Goal: Task Accomplishment & Management: Complete application form

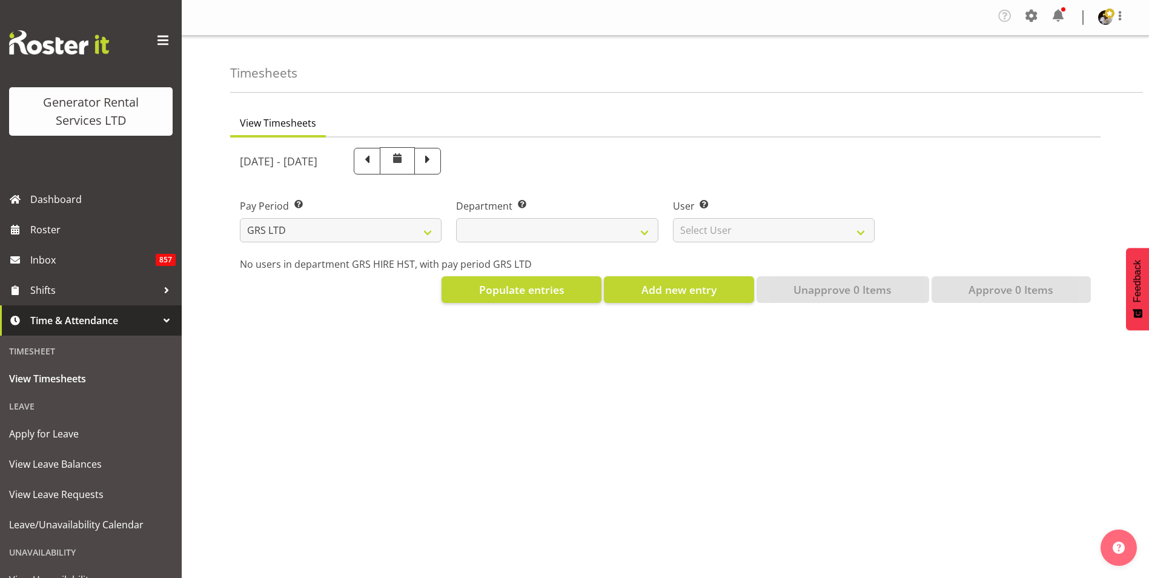
select select
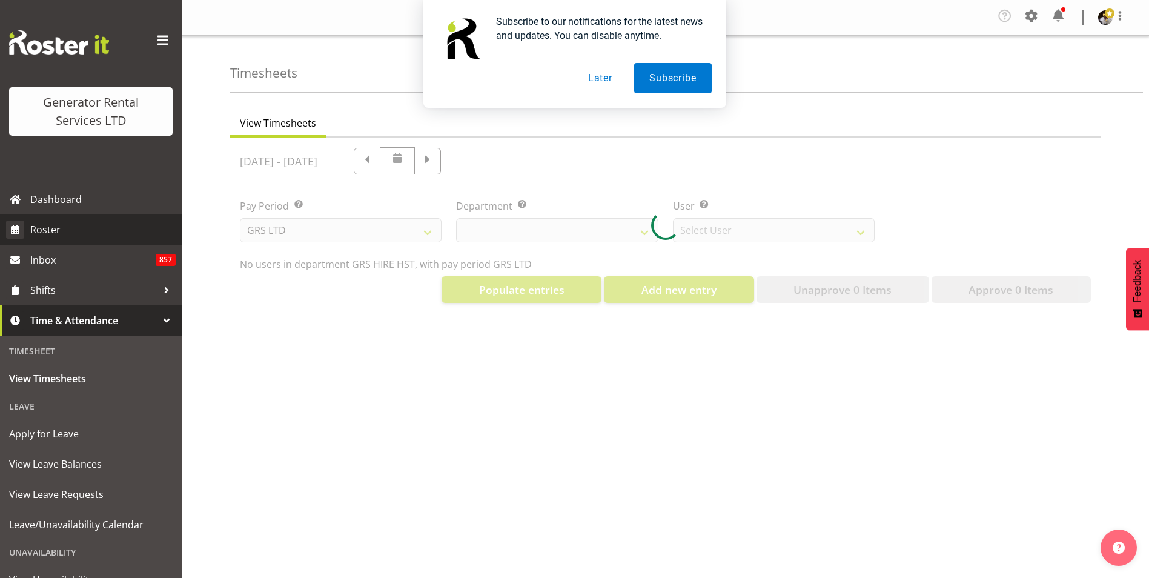
select select "149"
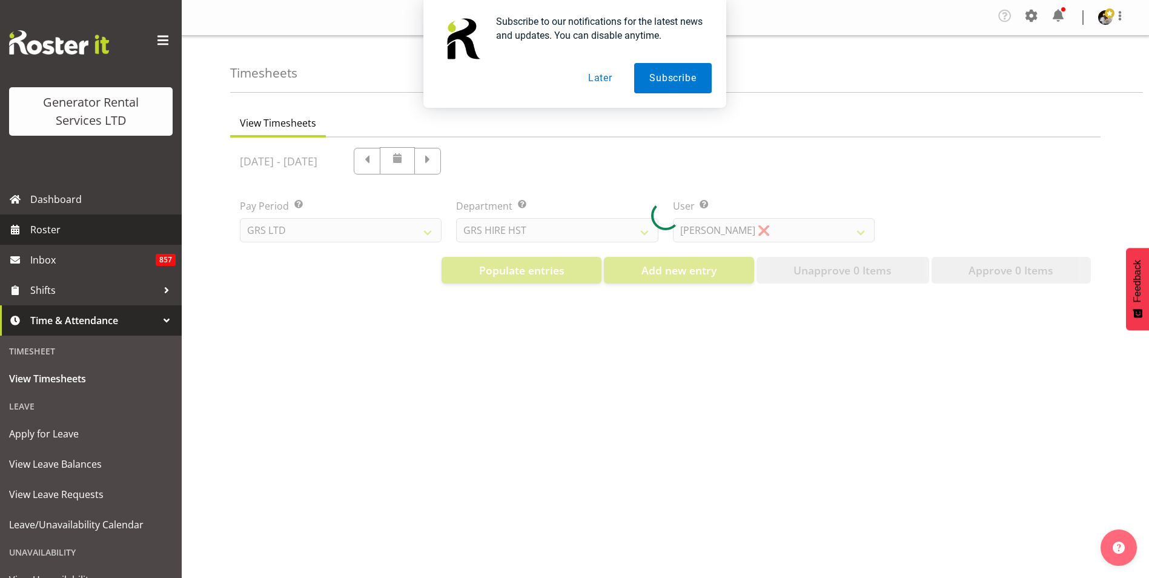
click at [51, 228] on span "Roster" at bounding box center [102, 230] width 145 height 18
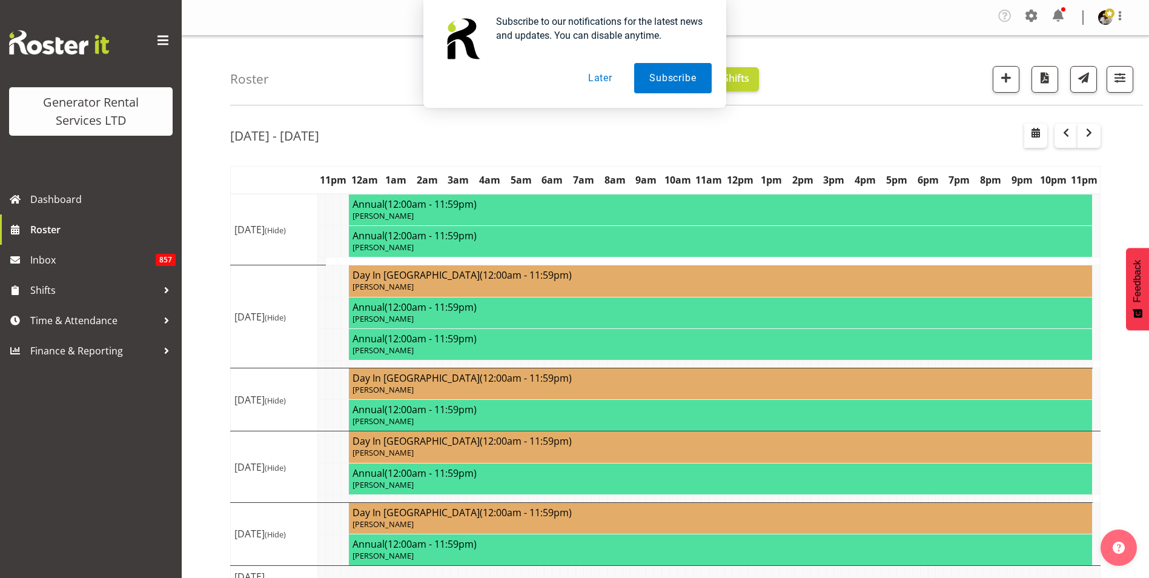
click at [607, 75] on button "Later" at bounding box center [600, 78] width 55 height 30
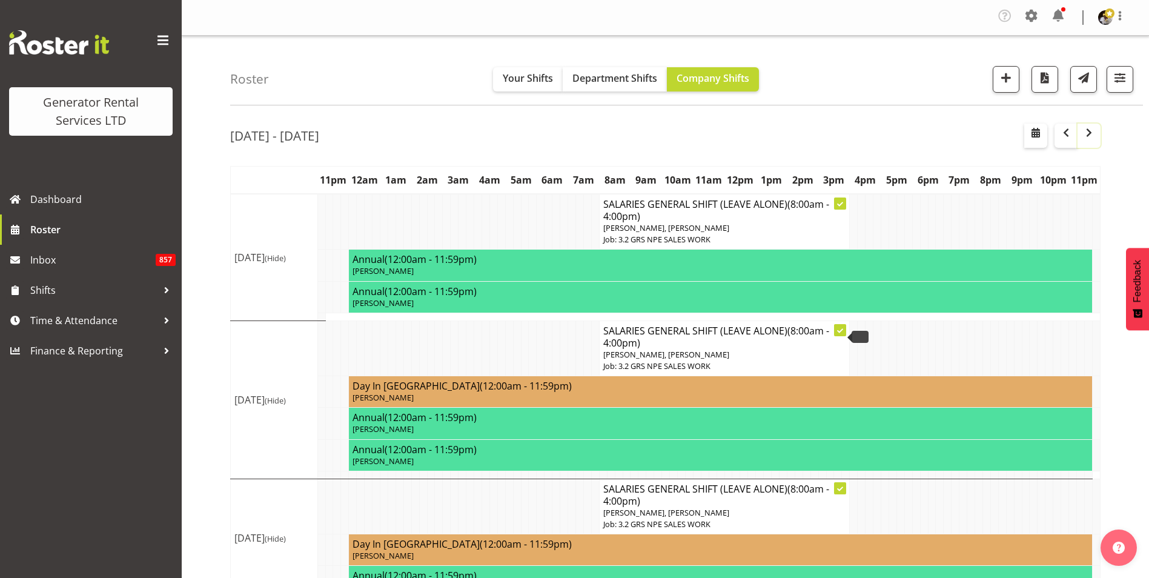
click at [1092, 137] on span "button" at bounding box center [1089, 132] width 15 height 15
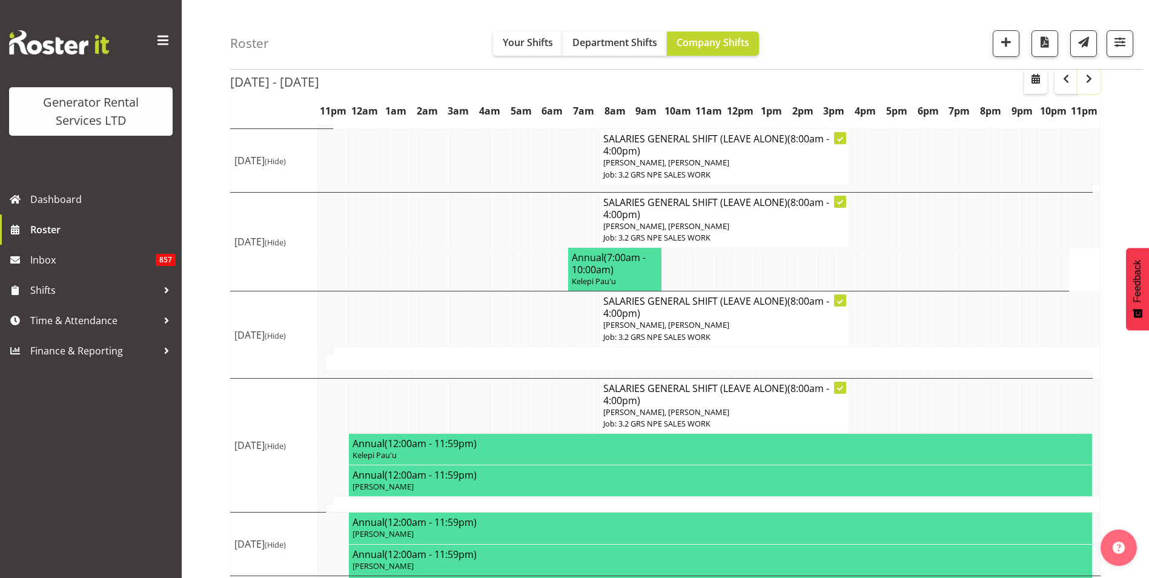
scroll to position [182, 0]
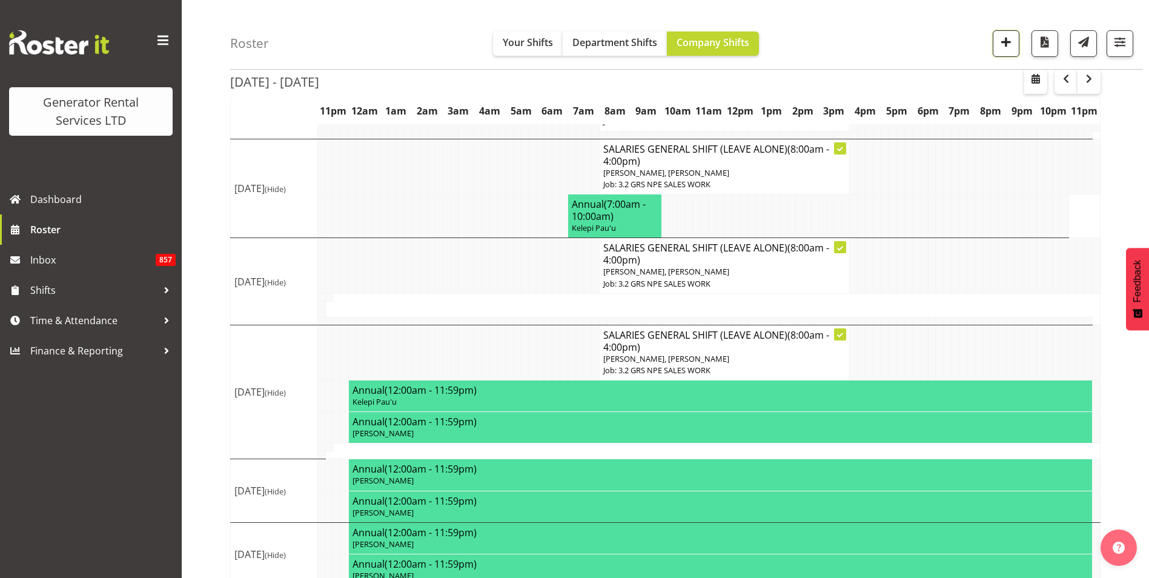
click at [1012, 44] on span "button" at bounding box center [1006, 42] width 16 height 16
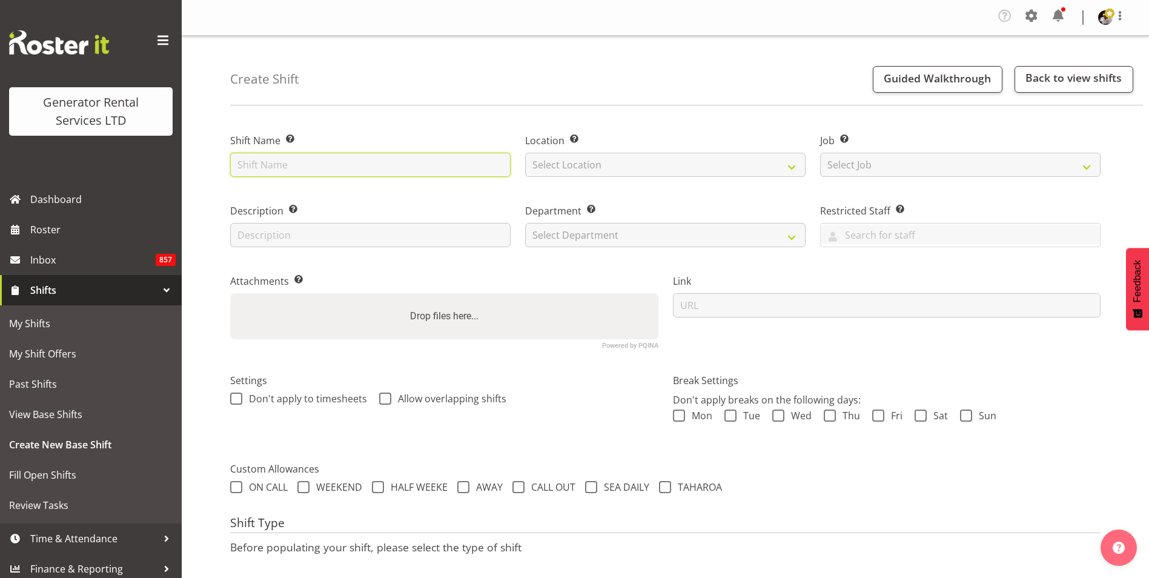
drag, startPoint x: 307, startPoint y: 153, endPoint x: 297, endPoint y: 168, distance: 18.5
click at [307, 153] on input "text" at bounding box center [370, 165] width 281 height 24
click at [353, 162] on input "SnS - Heretaunga Street-" at bounding box center [370, 165] width 281 height 24
click at [347, 162] on input "SnS - Heretaunga Street-" at bounding box center [370, 165] width 281 height 24
drag, startPoint x: 359, startPoint y: 165, endPoint x: 262, endPoint y: 169, distance: 97.6
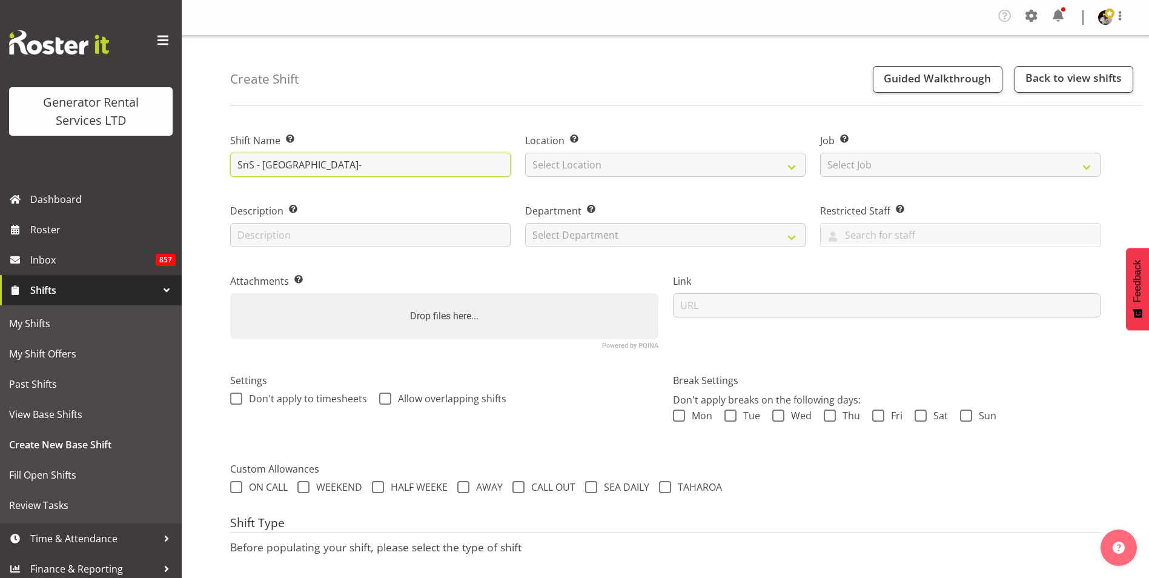
click at [262, 169] on input "SnS - Heretaunga Street-" at bounding box center [370, 165] width 281 height 24
type input "SnS - 15583 - Deliver #112 to SnS Yard"
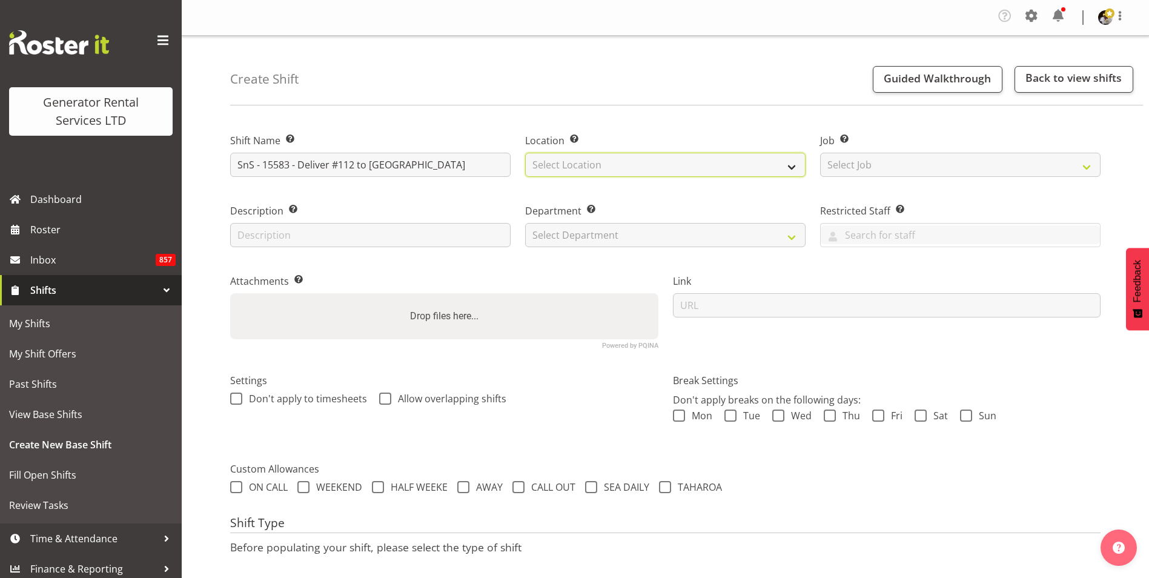
click at [634, 167] on select "Select Location GRS Hastings GRS Tauranga GRS Auckland" at bounding box center [665, 165] width 281 height 24
select select "30"
click at [525, 153] on select "Select Location GRS Hastings GRS Tauranga GRS Auckland" at bounding box center [665, 165] width 281 height 24
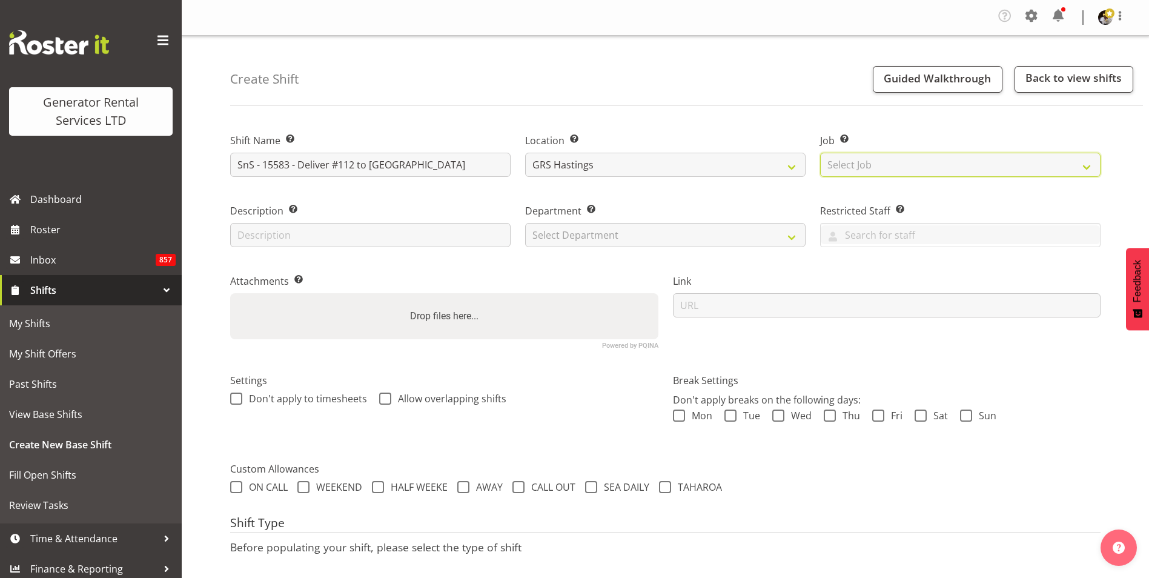
click at [894, 165] on select "Select Job Create new job 1.1 GRS AKL RENTALS 1.1 GRS AKL RENTALS AC 1.1 GRS AK…" at bounding box center [960, 165] width 281 height 24
select select "880"
click at [820, 153] on select "Select Job Create new job 1.1 GRS AKL RENTALS 1.1 GRS AKL RENTALS AC 1.1 GRS AK…" at bounding box center [960, 165] width 281 height 24
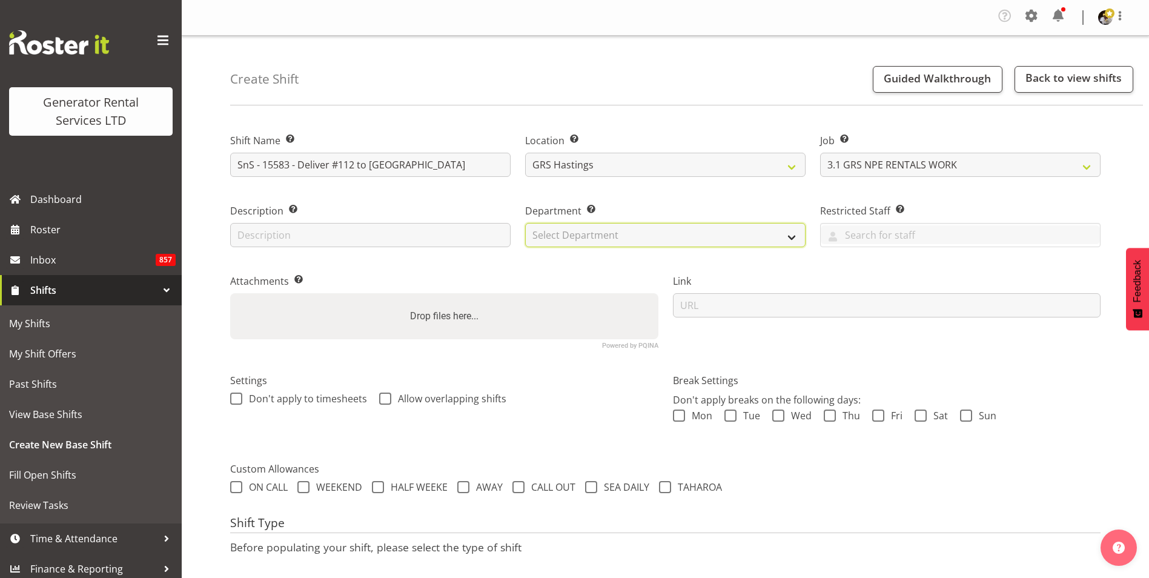
click at [625, 241] on select "Select Department GRS HIRE HST GRS HIRE AKL GRS HIRE TGA GRS HIRE HST GRS SALES…" at bounding box center [665, 235] width 281 height 24
select select "22"
click at [525, 223] on select "Select Department GRS HIRE HST GRS HIRE AKL GRS HIRE TGA GRS HIRE HST GRS SALES…" at bounding box center [665, 235] width 281 height 24
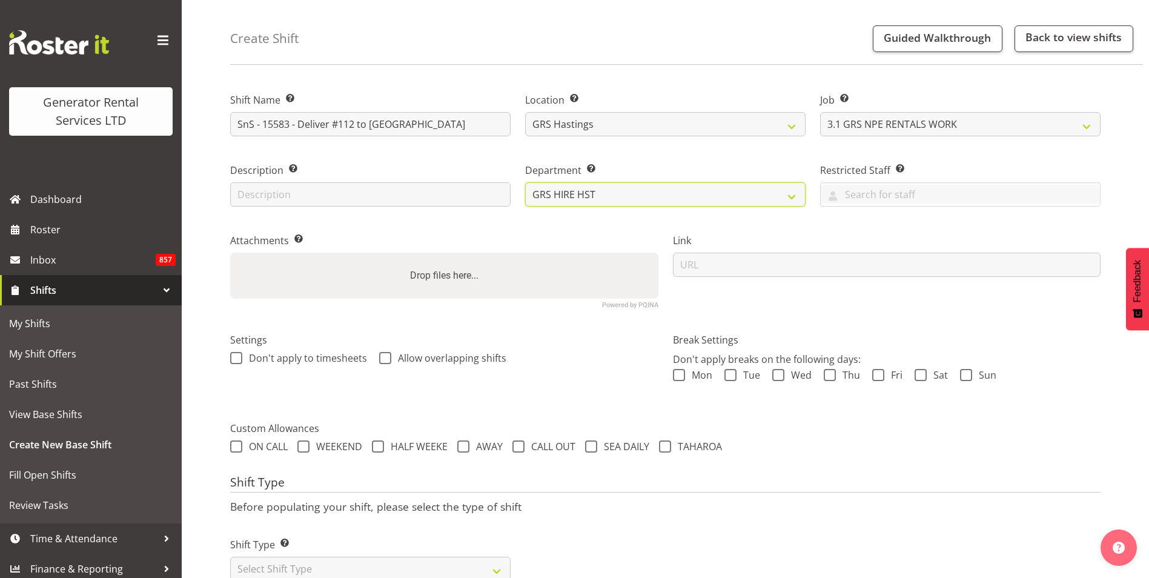
scroll to position [81, 0]
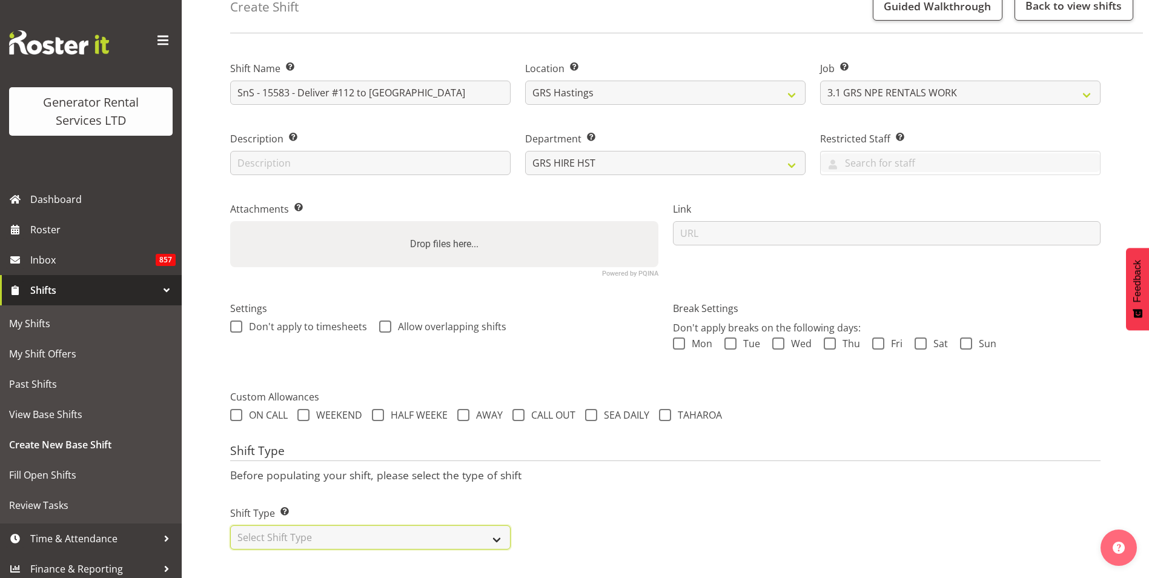
click at [311, 533] on select "Select Shift Type One Off Shift Recurring Shift Rotating Shift" at bounding box center [370, 537] width 281 height 24
select select "one_off"
click at [230, 525] on select "Select Shift Type One Off Shift Recurring Shift Rotating Shift" at bounding box center [370, 537] width 281 height 24
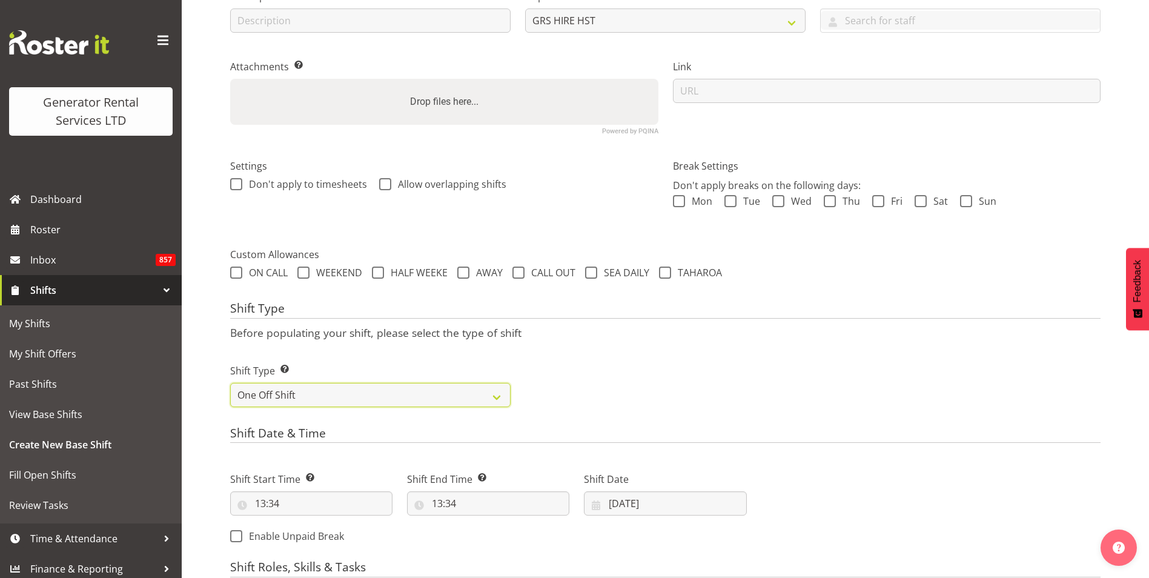
scroll to position [384, 0]
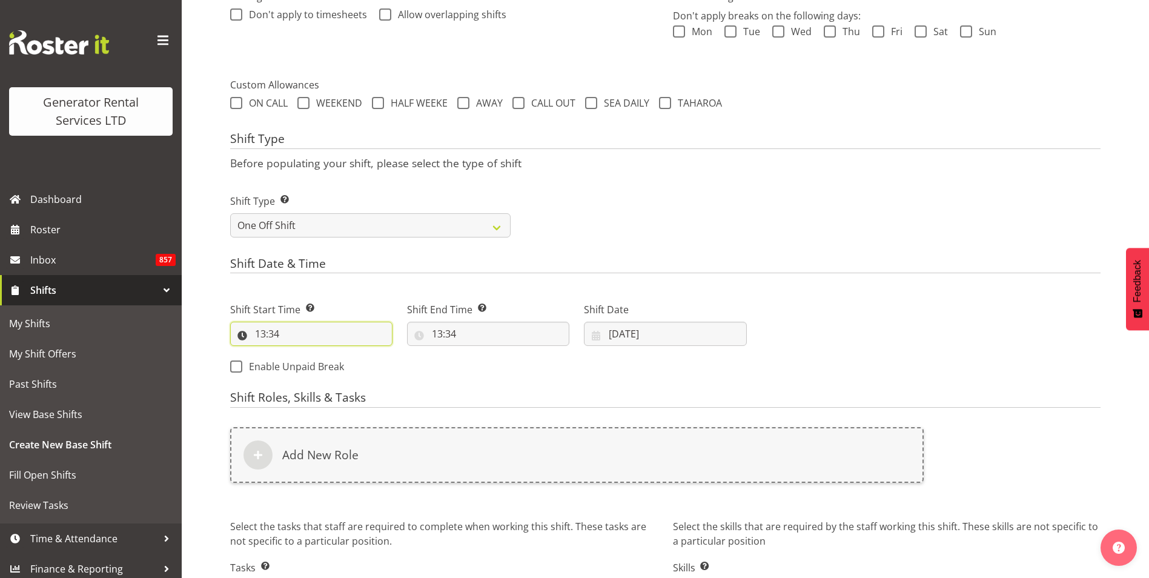
click at [257, 333] on input "13:34" at bounding box center [311, 334] width 162 height 24
click at [347, 364] on select "00 01 02 03 04 05 06 07 08 09 10 11 12 13 14 15 16 17 18 19 20 21 22 23 24 25 2…" at bounding box center [344, 365] width 27 height 24
select select "0"
click at [331, 353] on select "00 01 02 03 04 05 06 07 08 09 10 11 12 13 14 15 16 17 18 19 20 21 22 23 24 25 2…" at bounding box center [344, 365] width 27 height 24
type input "13:00"
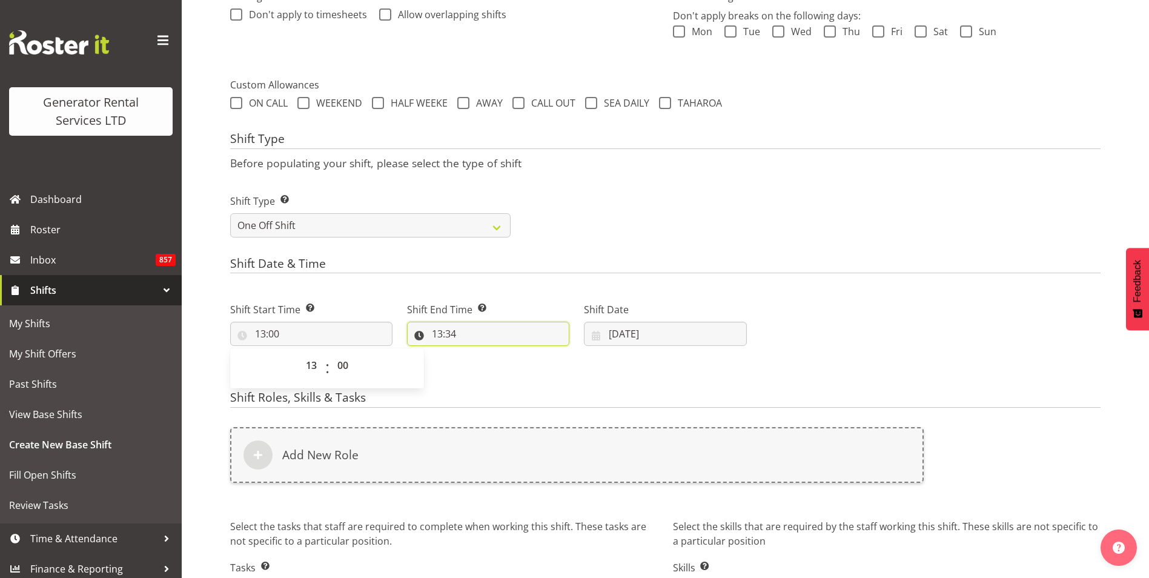
click at [439, 334] on input "13:34" at bounding box center [488, 334] width 162 height 24
click at [451, 335] on input "13:34" at bounding box center [488, 334] width 162 height 24
click at [522, 360] on select "00 01 02 03 04 05 06 07 08 09 10 11 12 13 14 15 16 17 18 19 20 21 22 23 24 25 2…" at bounding box center [521, 365] width 27 height 24
select select "30"
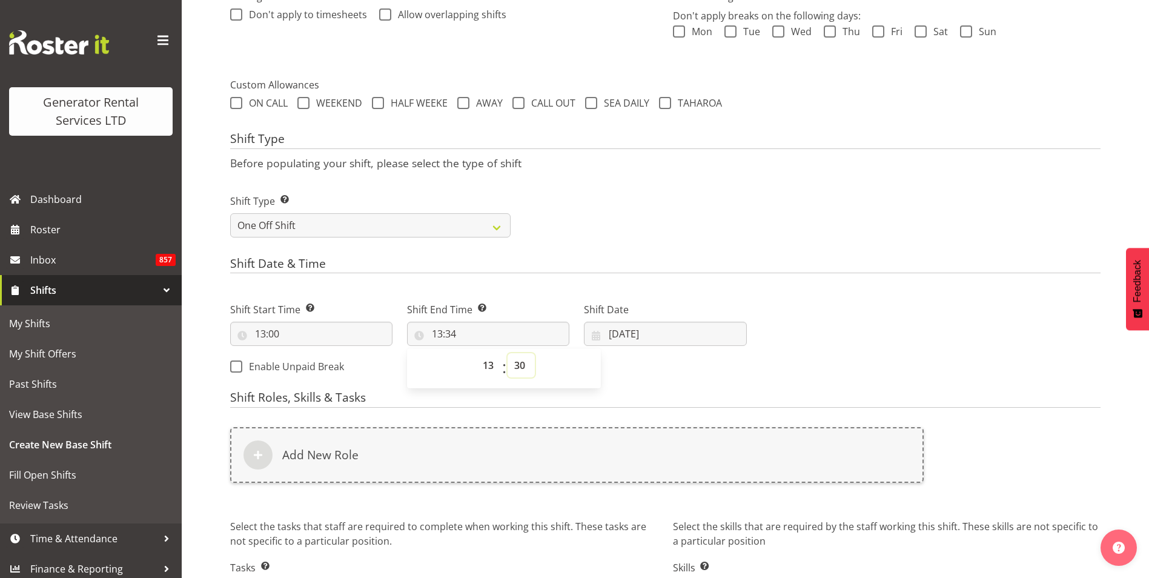
click at [508, 353] on select "00 01 02 03 04 05 06 07 08 09 10 11 12 13 14 15 16 17 18 19 20 21 22 23 24 25 2…" at bounding box center [521, 365] width 27 height 24
type input "13:30"
click at [653, 336] on input "08/09/2025" at bounding box center [665, 334] width 162 height 24
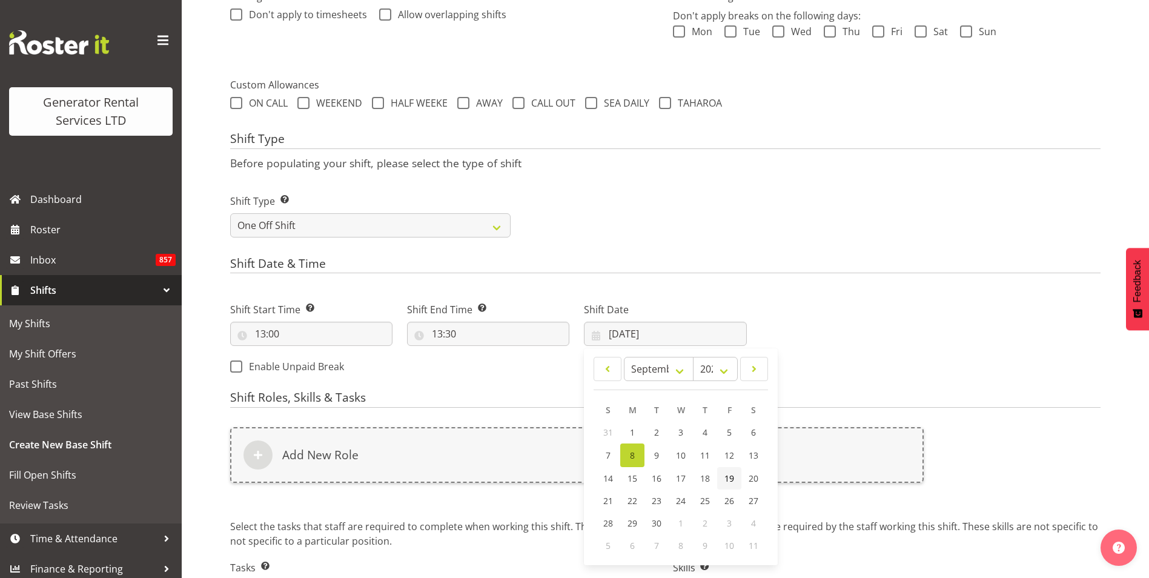
click at [731, 480] on span "19" at bounding box center [730, 479] width 10 height 12
type input "19/09/2025"
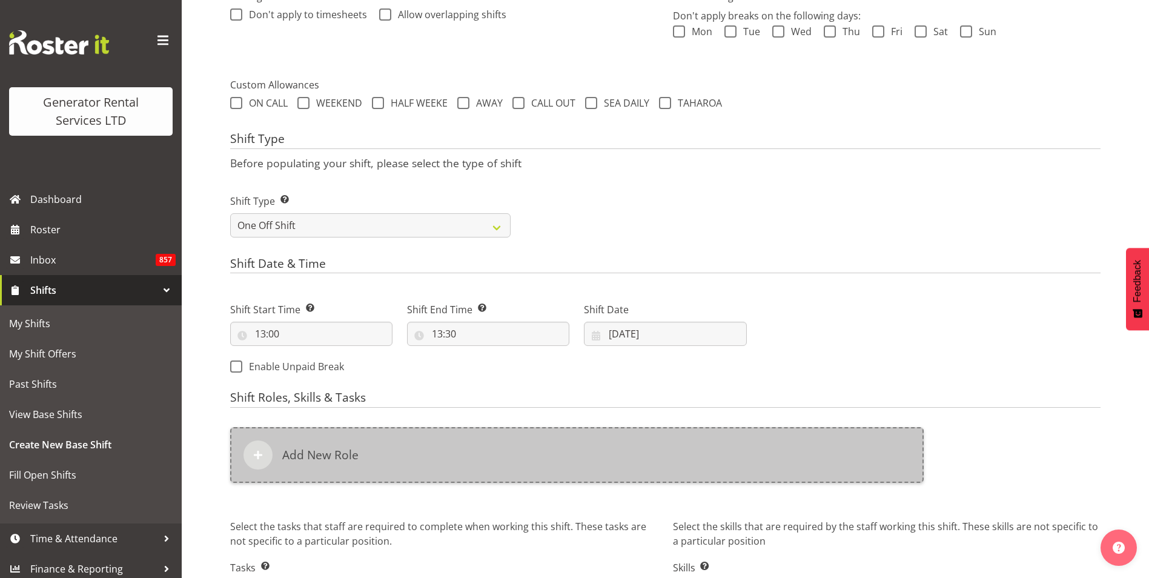
click at [347, 462] on h6 "Add New Role" at bounding box center [320, 455] width 76 height 15
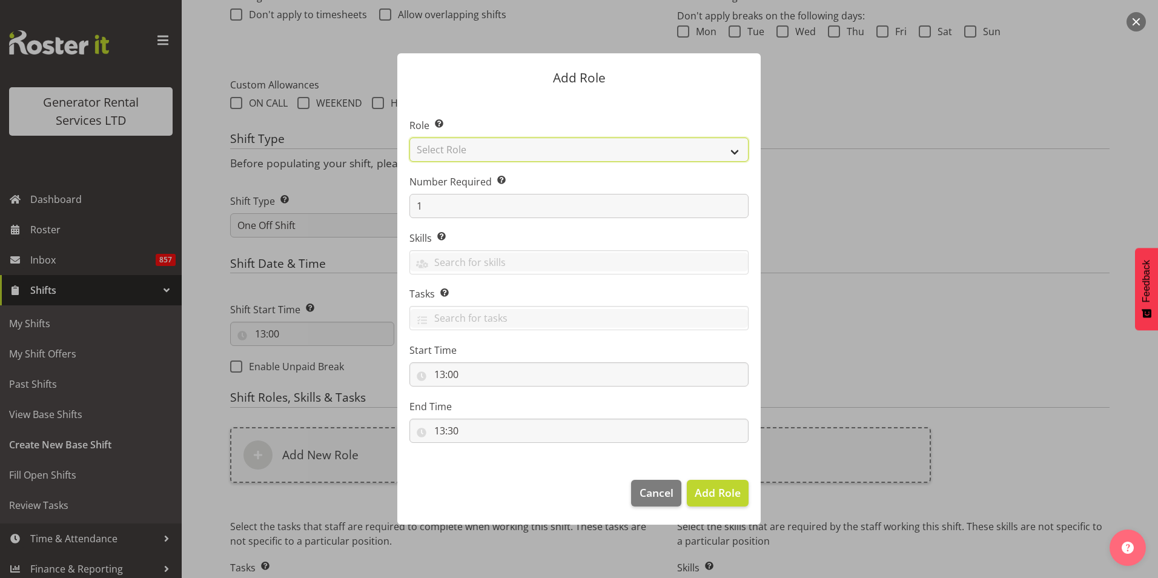
click at [534, 145] on select "Select Role Account Manager Electrician Engineering GM HSEQ manager MECH Mechan…" at bounding box center [579, 150] width 339 height 24
select select "21"
click at [410, 138] on select "Select Role Account Manager Electrician Engineering GM HSEQ manager MECH Mechan…" at bounding box center [579, 150] width 339 height 24
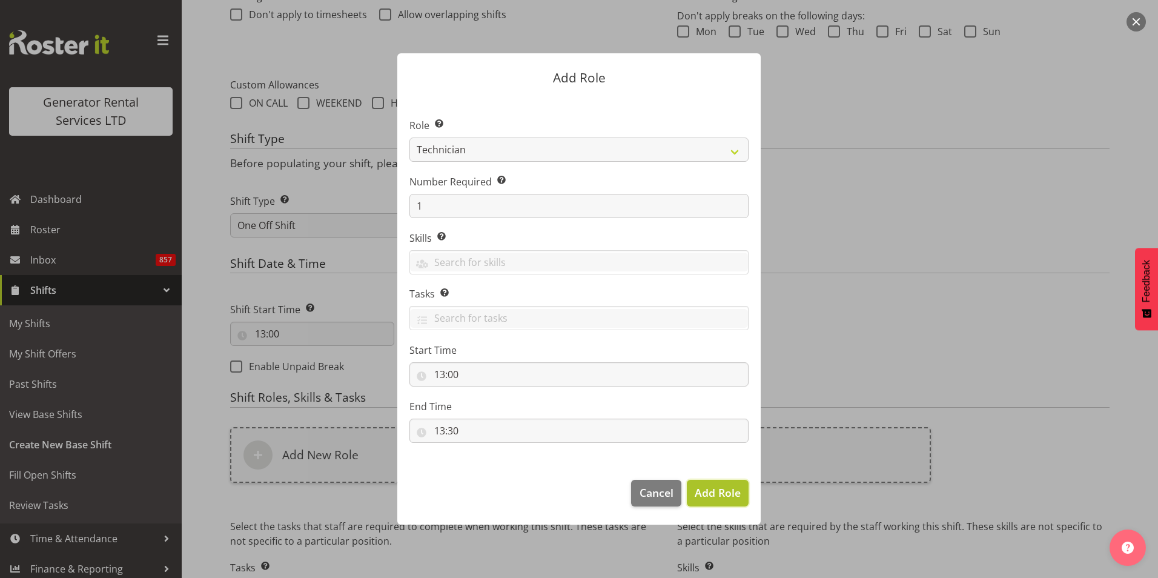
click at [725, 500] on span "Add Role" at bounding box center [718, 493] width 46 height 16
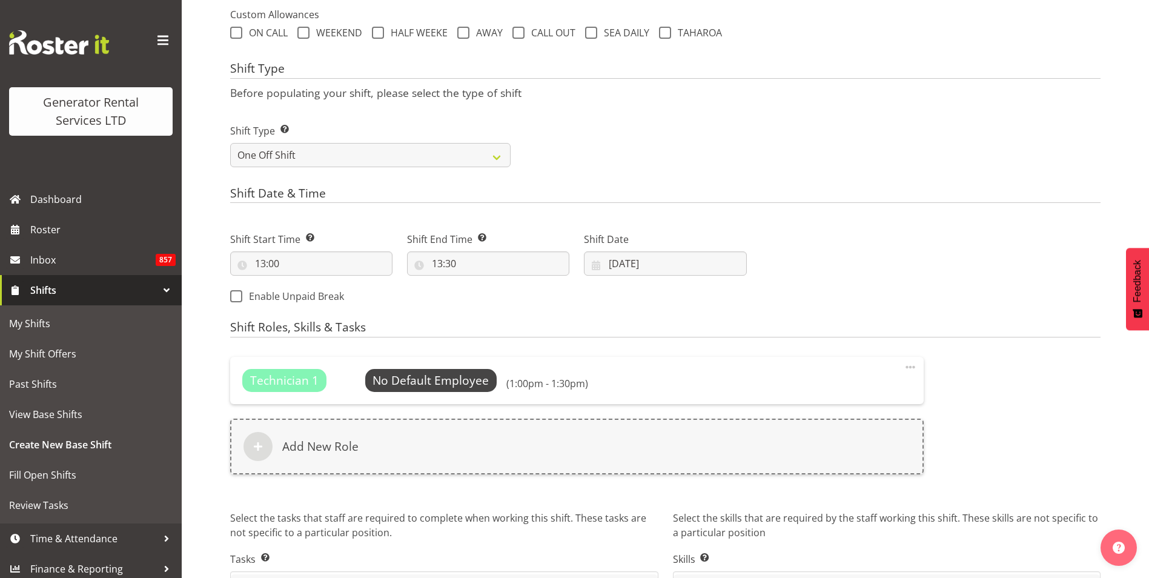
scroll to position [532, 0]
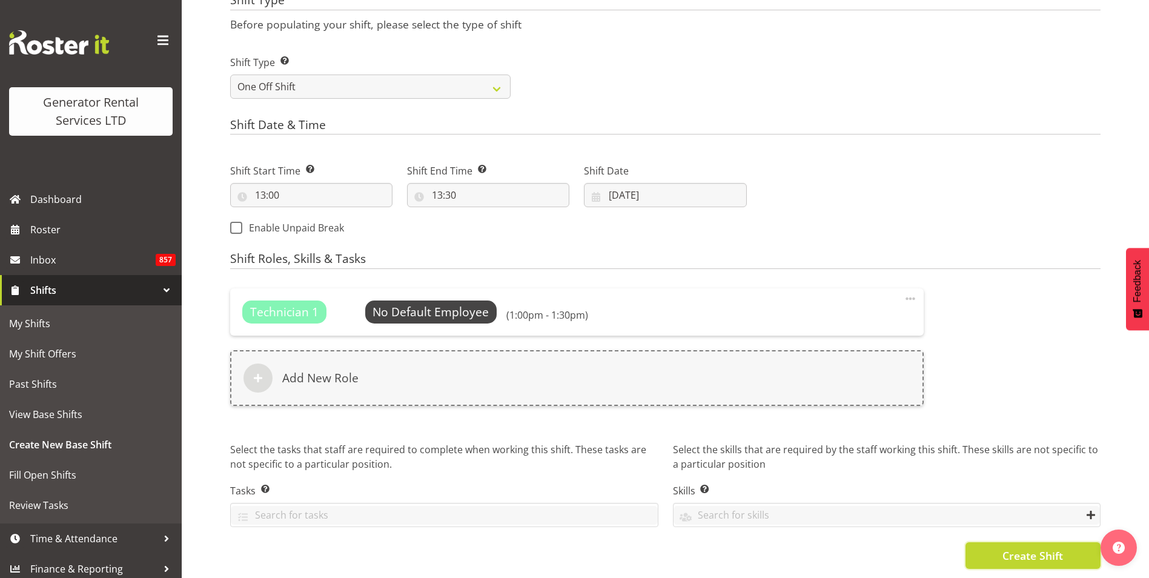
click at [1040, 548] on span "Create Shift" at bounding box center [1033, 556] width 61 height 16
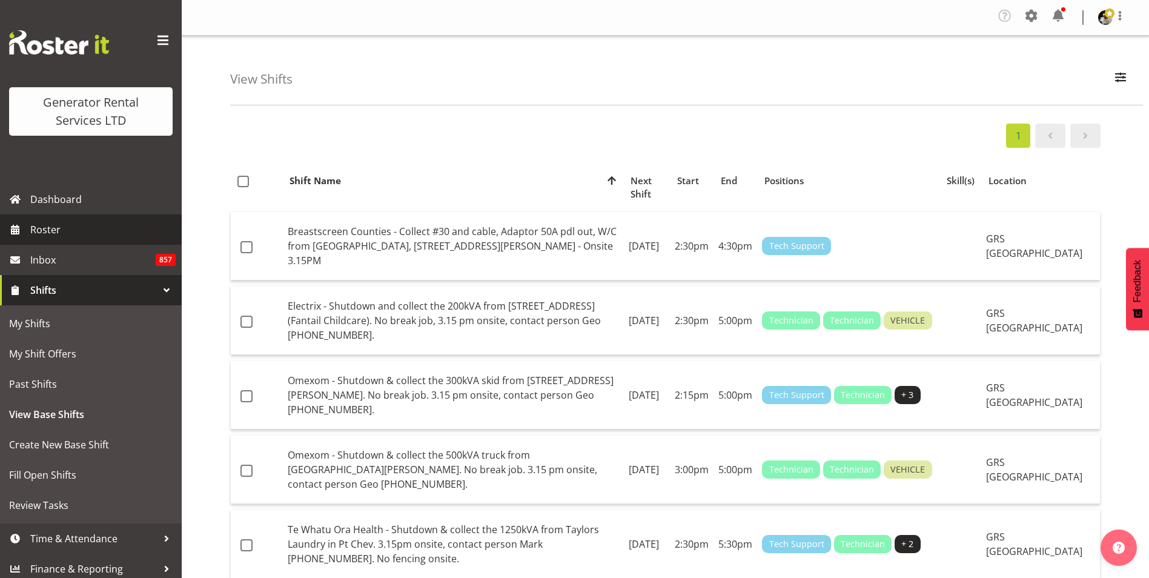
click at [55, 219] on link "Roster" at bounding box center [91, 229] width 182 height 30
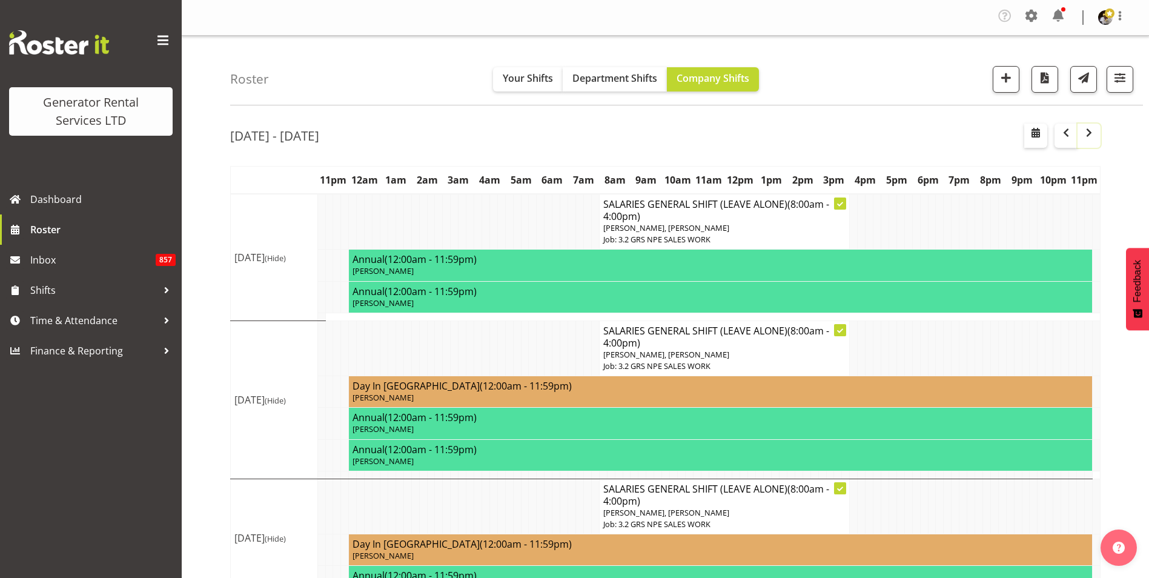
click at [1087, 137] on span "button" at bounding box center [1089, 132] width 15 height 15
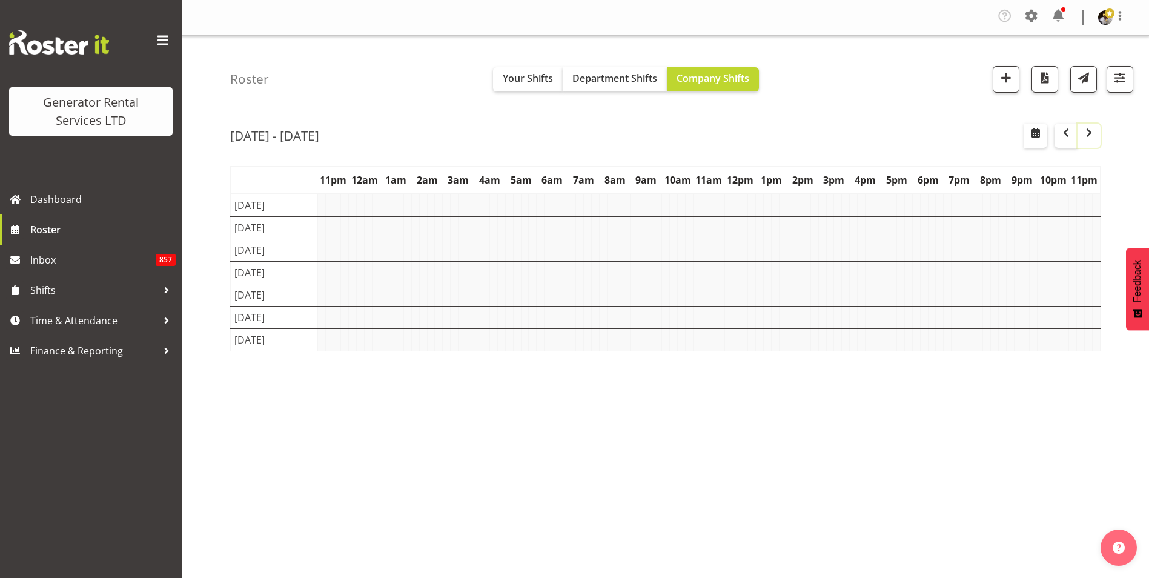
click at [1087, 137] on span "button" at bounding box center [1089, 132] width 15 height 15
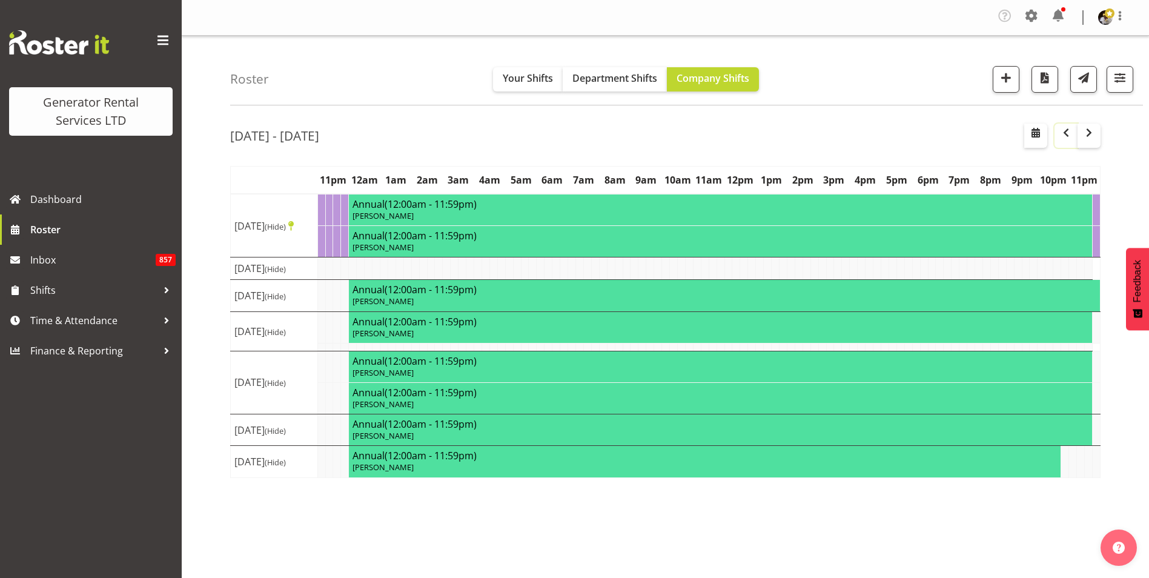
click at [1061, 135] on span "button" at bounding box center [1066, 132] width 15 height 15
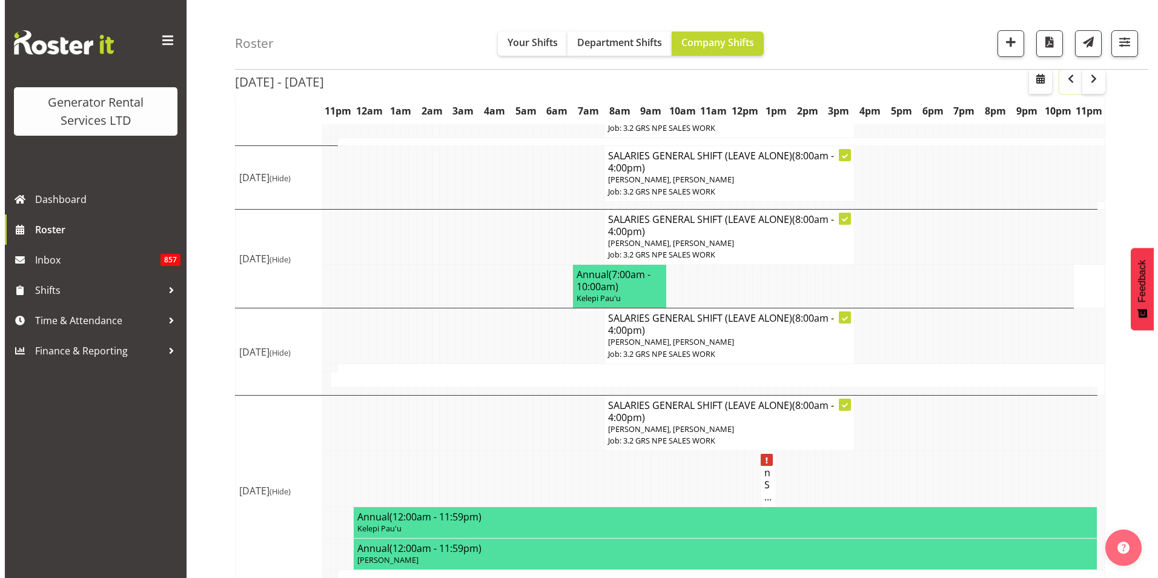
scroll to position [242, 0]
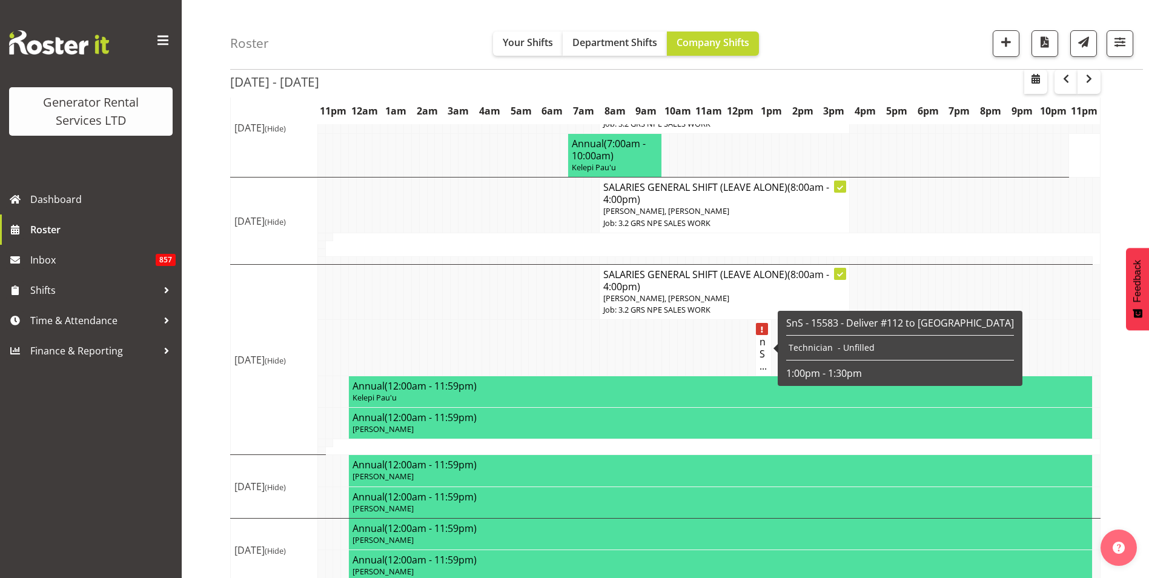
click at [764, 342] on h4 "SnS ..." at bounding box center [764, 348] width 8 height 48
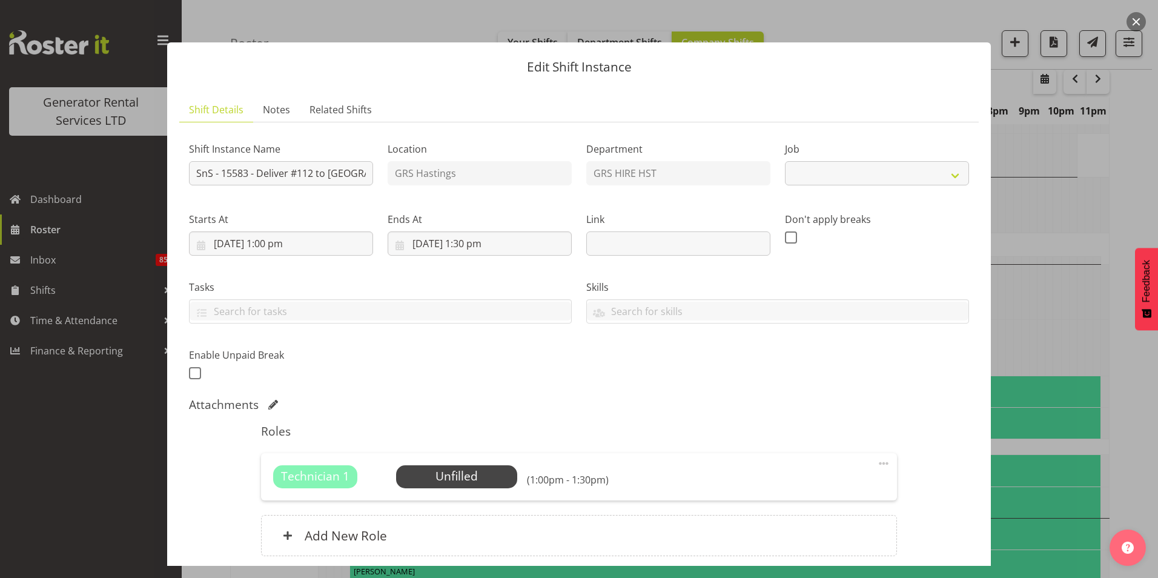
select select "880"
click at [294, 238] on input "19/09/2025, 1:00 pm" at bounding box center [281, 243] width 184 height 24
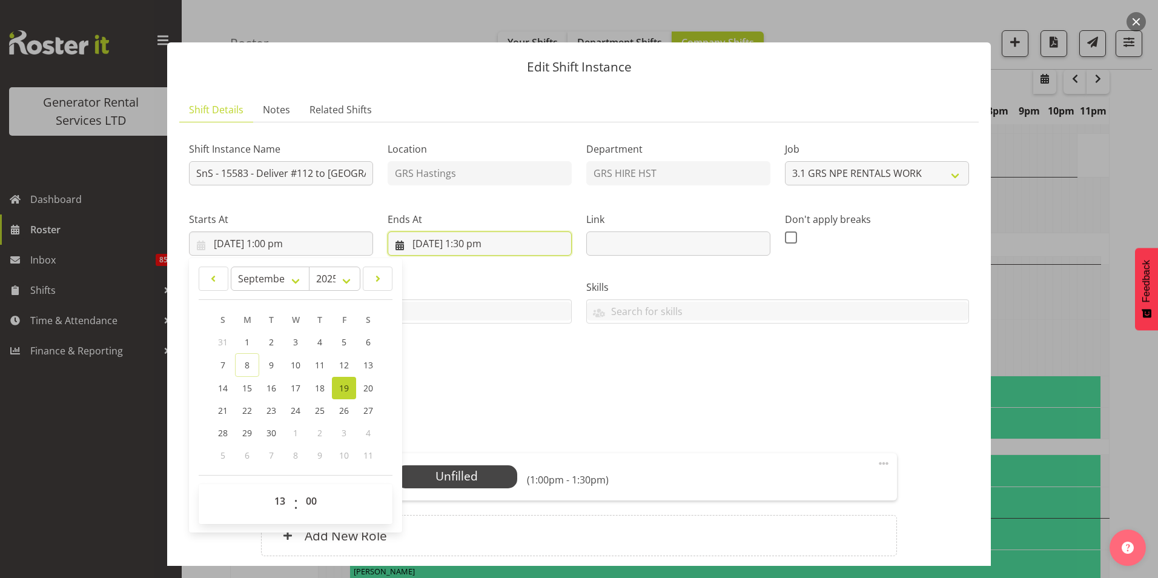
click at [477, 239] on input "[DATE] 1:30 pm" at bounding box center [480, 243] width 184 height 24
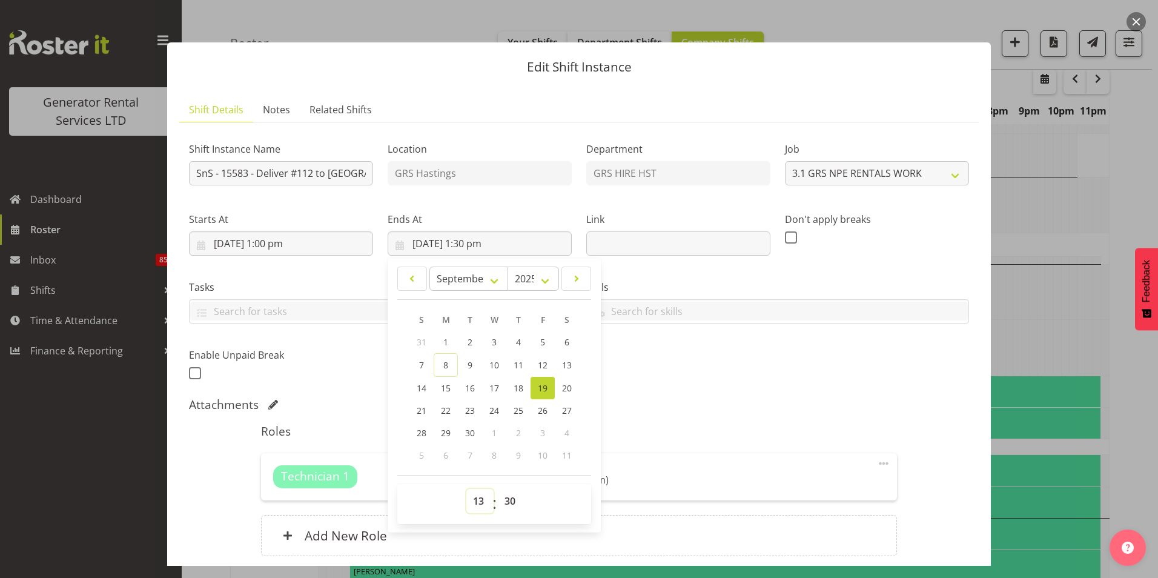
click at [476, 499] on select "00 01 02 03 04 05 06 07 08 09 10 11 12 13 14 15 16 17 18 19 20 21 22 23" at bounding box center [480, 501] width 27 height 24
select select "14"
click at [467, 489] on select "00 01 02 03 04 05 06 07 08 09 10 11 12 13 14 15 16 17 18 19 20 21 22 23" at bounding box center [480, 501] width 27 height 24
type input "19/09/2025, 2:30 pm"
click at [507, 497] on select "00 01 02 03 04 05 06 07 08 09 10 11 12 13 14 15 16 17 18 19 20 21 22 23 24 25 2…" at bounding box center [511, 501] width 27 height 24
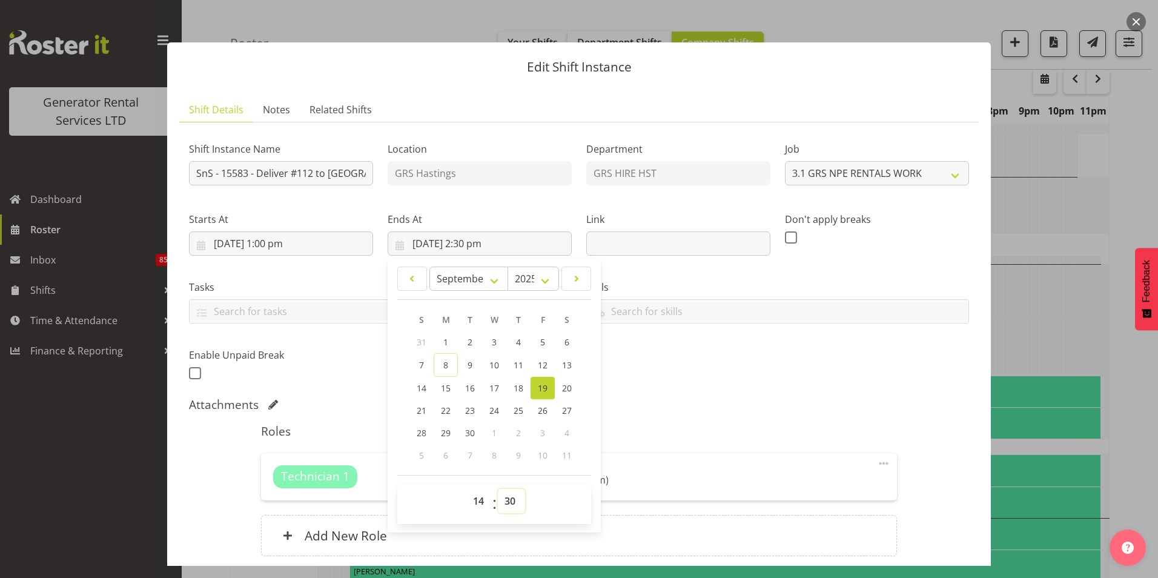
select select "0"
click at [498, 489] on select "00 01 02 03 04 05 06 07 08 09 10 11 12 13 14 15 16 17 18 19 20 21 22 23 24 25 2…" at bounding box center [511, 501] width 27 height 24
type input "19/09/2025, 2:00 pm"
drag, startPoint x: 828, startPoint y: 393, endPoint x: 851, endPoint y: 388, distance: 23.5
click at [829, 393] on div "Shift Instance Name SnS - 15583 - Deliver #112 to SnS Yard Location GRS Hasting…" at bounding box center [579, 351] width 780 height 439
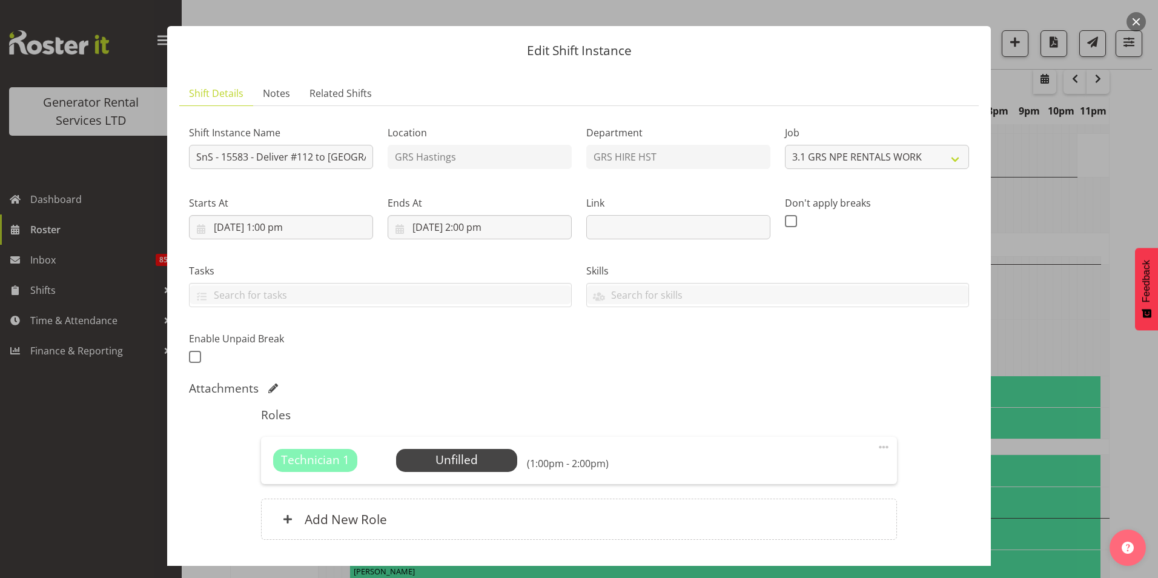
scroll to position [0, 0]
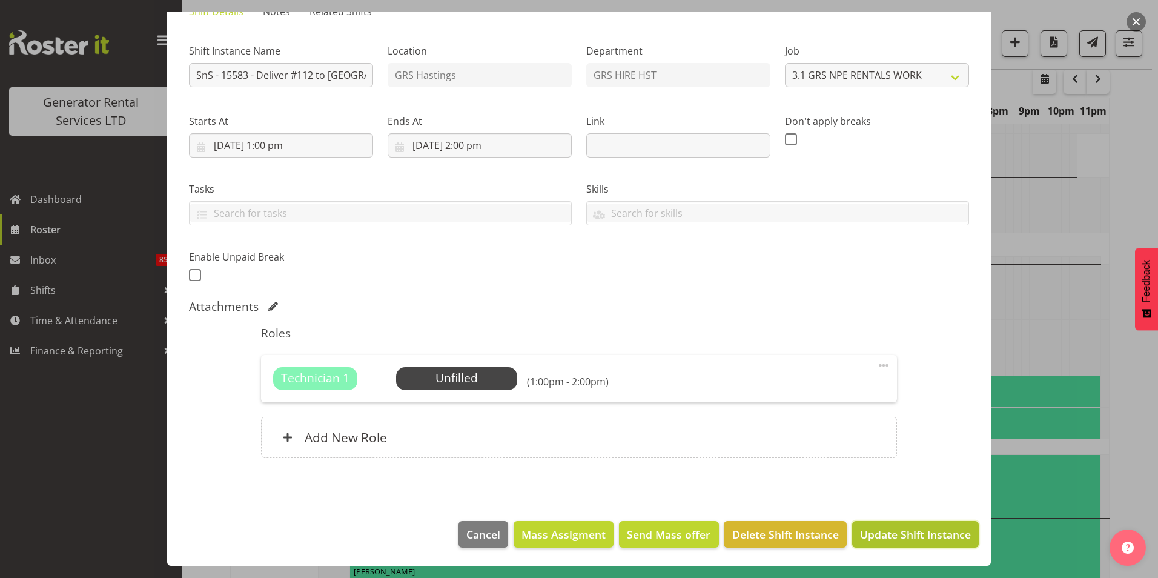
click at [931, 536] on span "Update Shift Instance" at bounding box center [915, 535] width 111 height 16
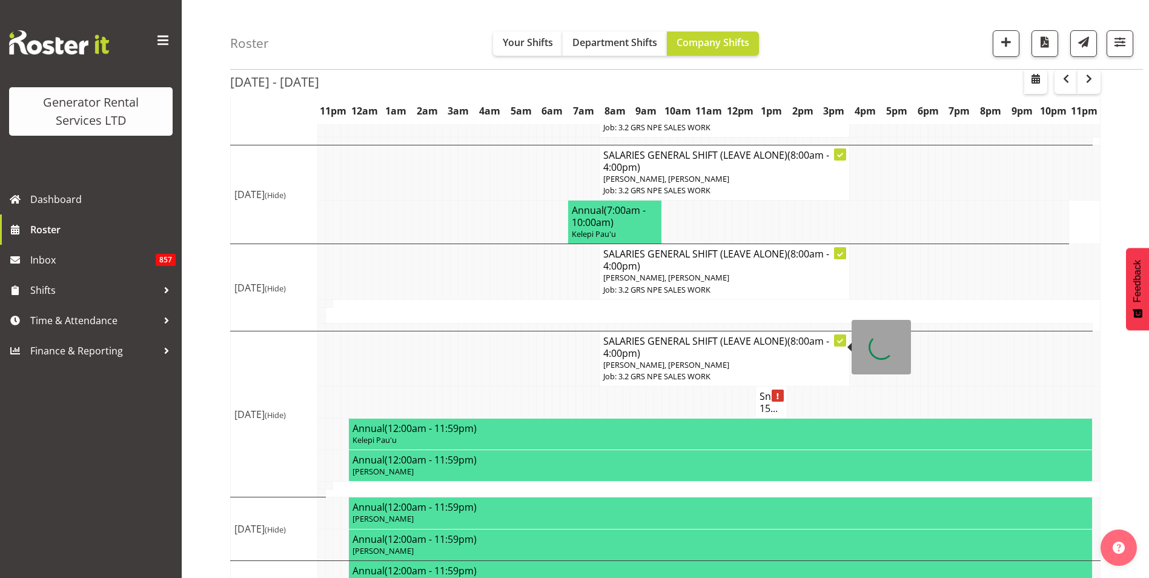
scroll to position [231, 0]
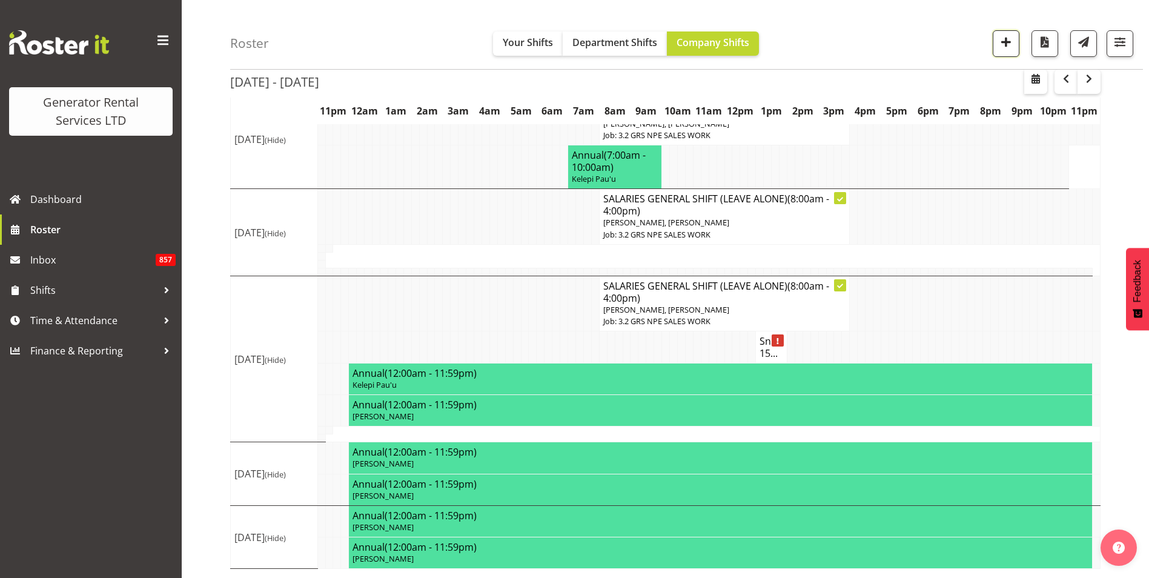
click at [1007, 35] on span "button" at bounding box center [1006, 42] width 16 height 16
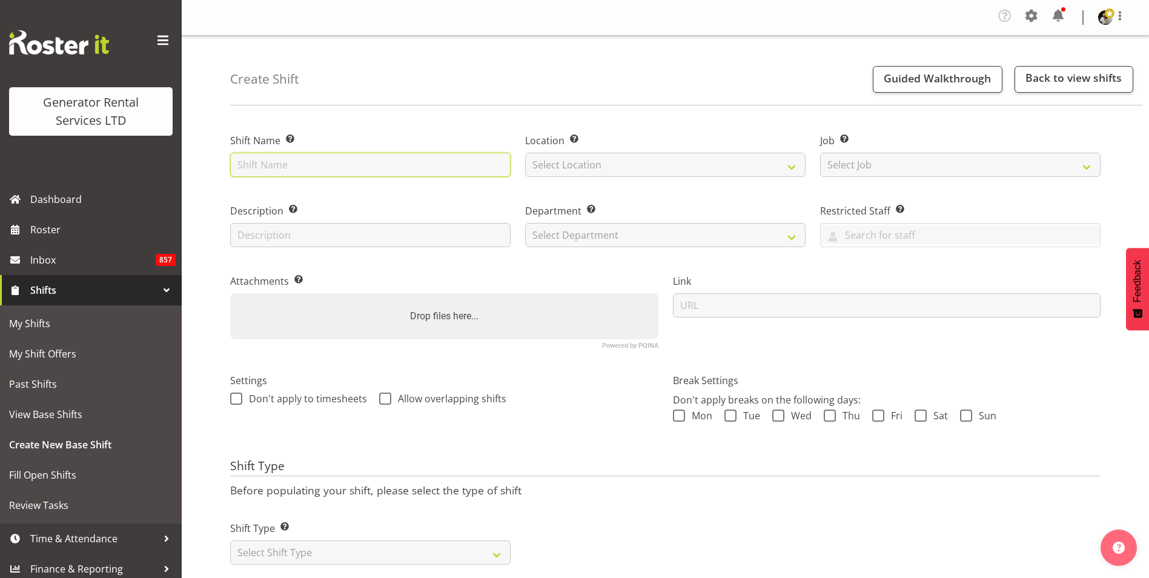
click at [295, 161] on input "text" at bounding box center [370, 165] width 281 height 24
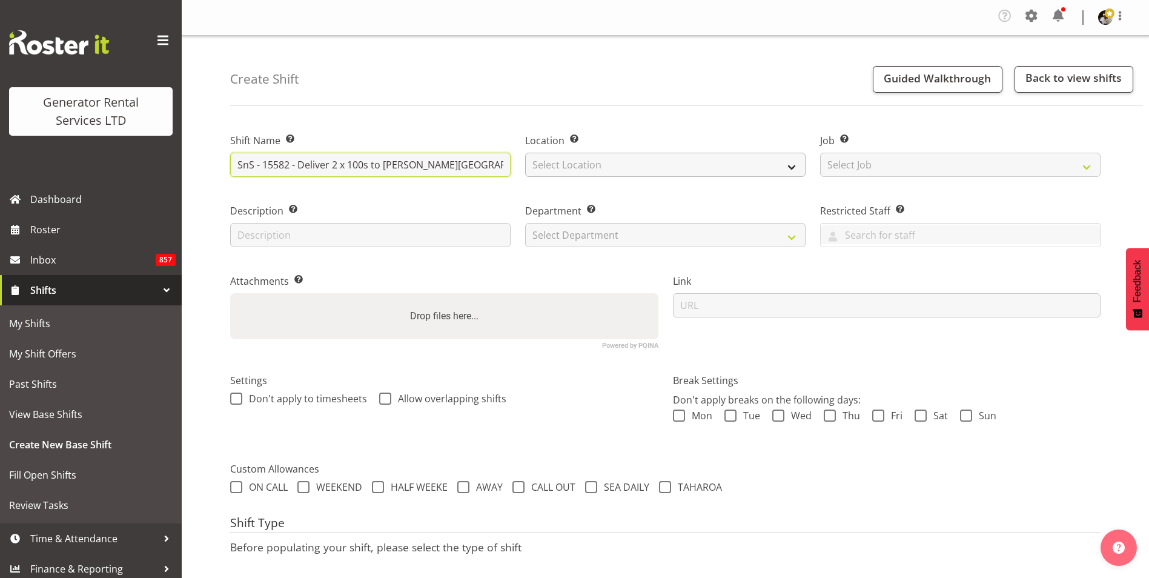
type input "SnS - 15582 - Deliver 2 x 100s to Albert Square"
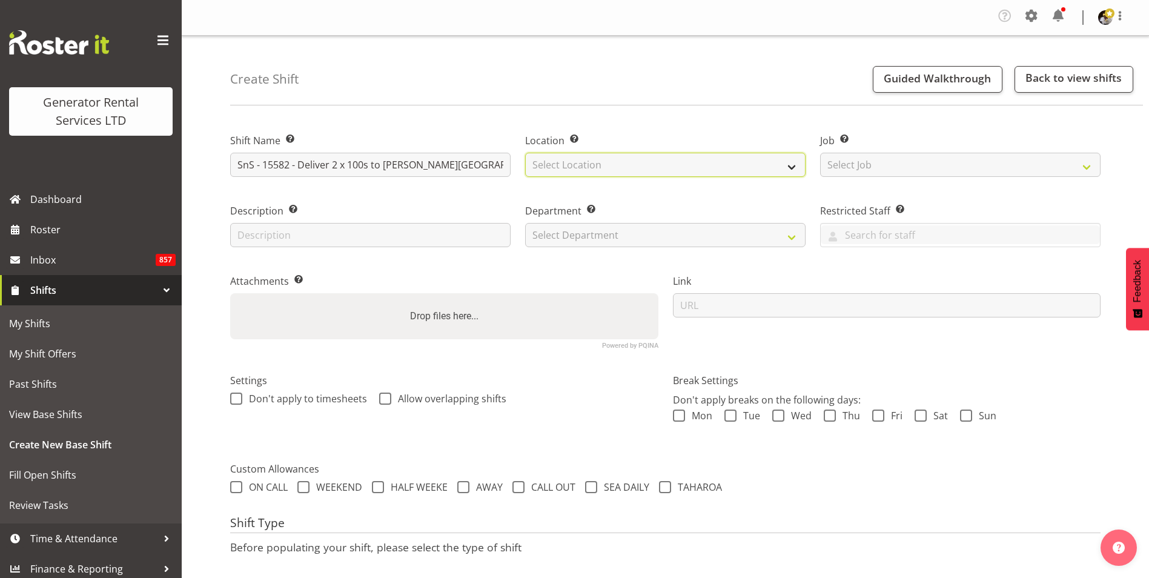
click at [614, 165] on select "Select Location GRS Hastings GRS Tauranga GRS Auckland" at bounding box center [665, 165] width 281 height 24
select select "30"
click at [525, 153] on select "Select Location GRS Hastings GRS Tauranga GRS Auckland" at bounding box center [665, 165] width 281 height 24
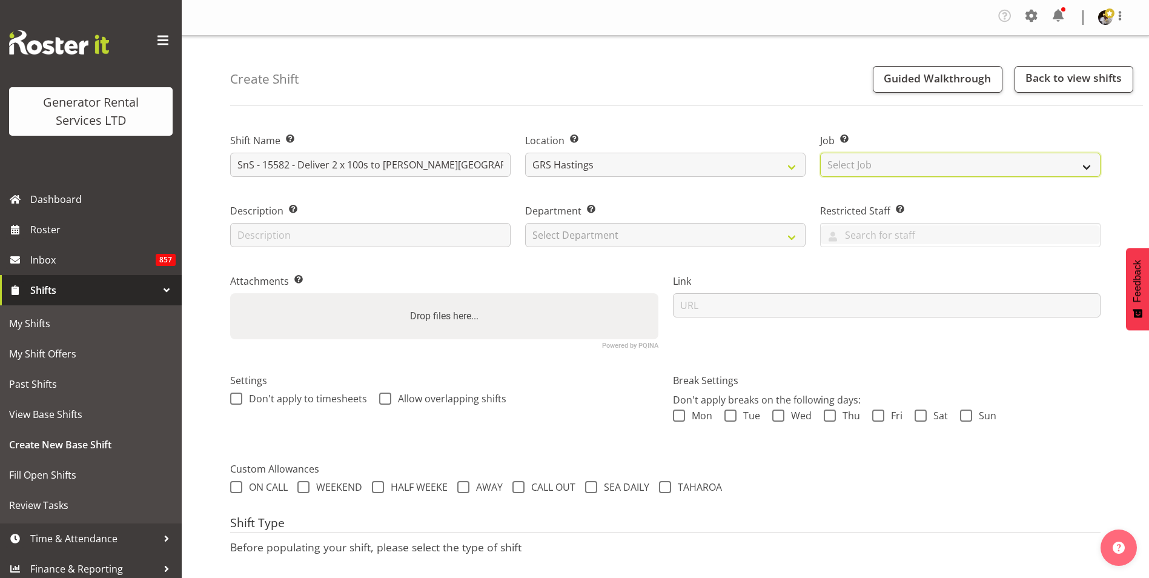
click at [914, 169] on select "Select Job Create new job 1.1 GRS AKL RENTALS 1.1 GRS AKL RENTALS AC 1.1 GRS AK…" at bounding box center [960, 165] width 281 height 24
select select "880"
click at [820, 153] on select "Select Job Create new job 1.1 GRS AKL RENTALS 1.1 GRS AKL RENTALS AC 1.1 GRS AK…" at bounding box center [960, 165] width 281 height 24
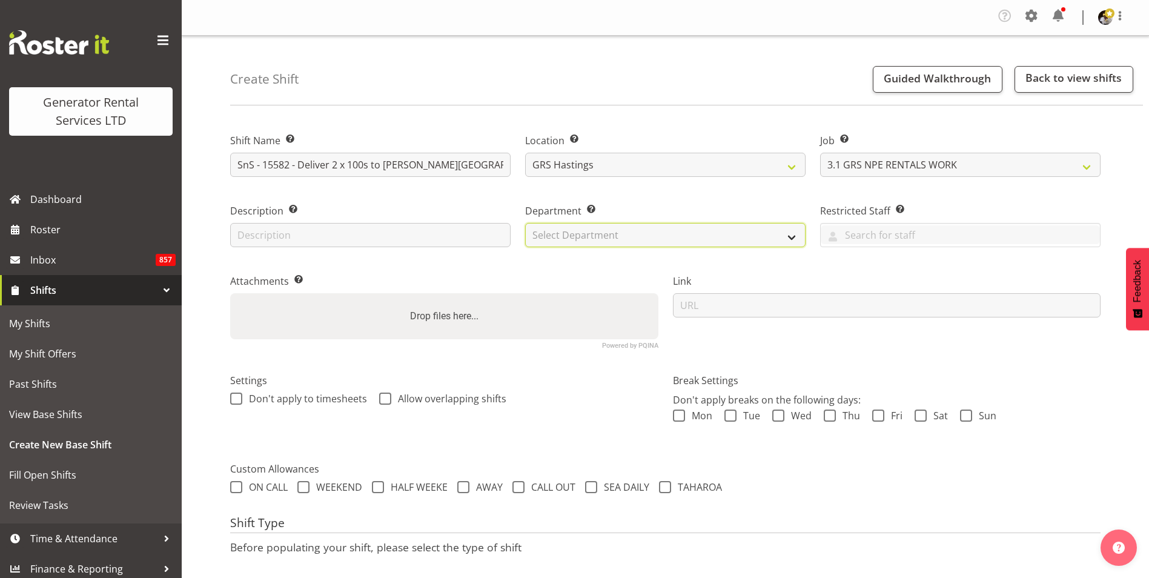
click at [590, 237] on select "Select Department GRS HIRE HST GRS HIRE AKL GRS HIRE TGA GRS HIRE HST GRS SALES…" at bounding box center [665, 235] width 281 height 24
select select "22"
click at [525, 223] on select "Select Department GRS HIRE HST GRS HIRE AKL GRS HIRE TGA GRS HIRE HST GRS SALES…" at bounding box center [665, 235] width 281 height 24
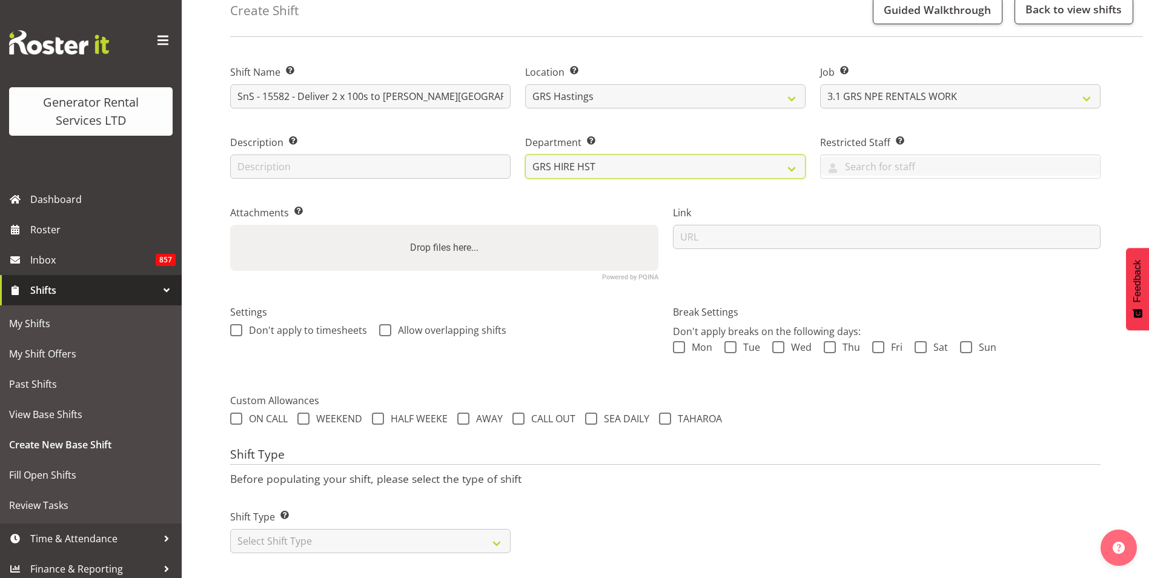
scroll to position [81, 0]
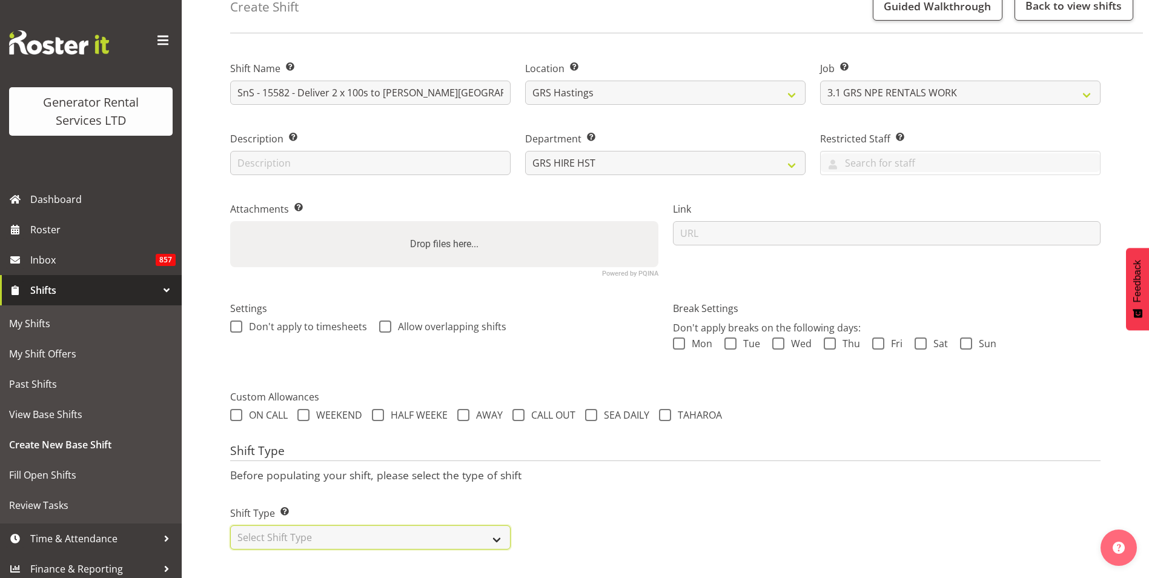
click at [296, 536] on select "Select Shift Type One Off Shift Recurring Shift Rotating Shift" at bounding box center [370, 537] width 281 height 24
select select "one_off"
click at [230, 525] on select "Select Shift Type One Off Shift Recurring Shift Rotating Shift" at bounding box center [370, 537] width 281 height 24
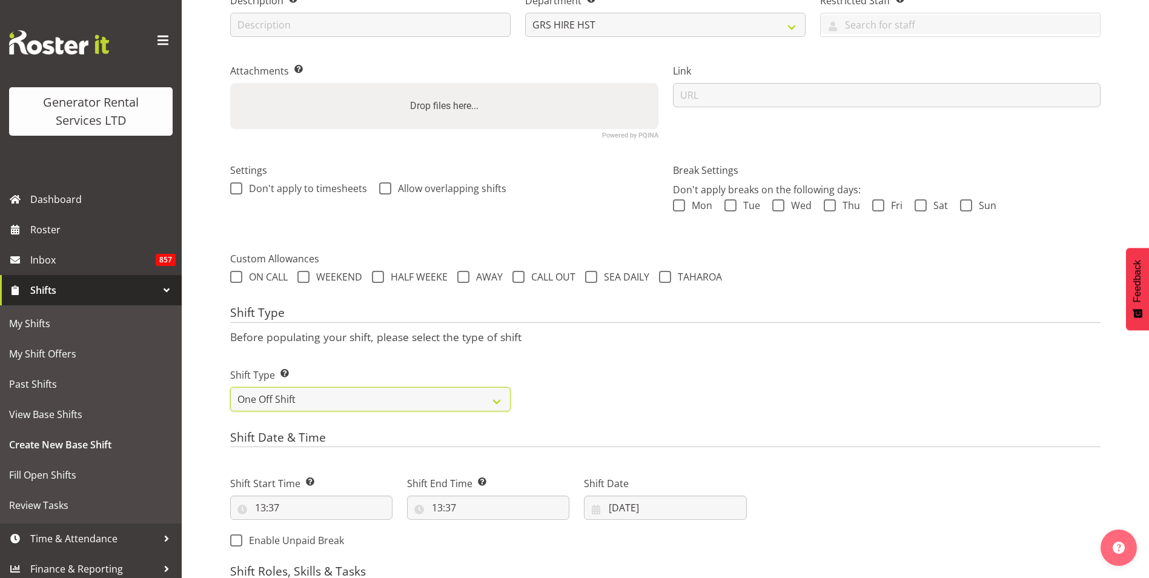
scroll to position [324, 0]
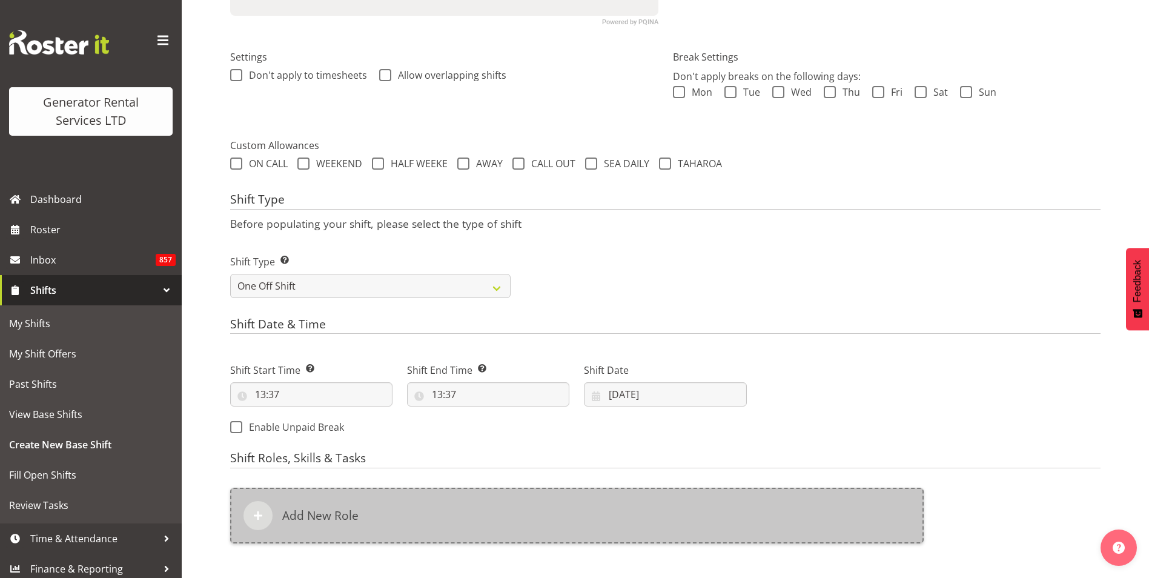
click at [319, 531] on div "Add New Role" at bounding box center [577, 516] width 694 height 56
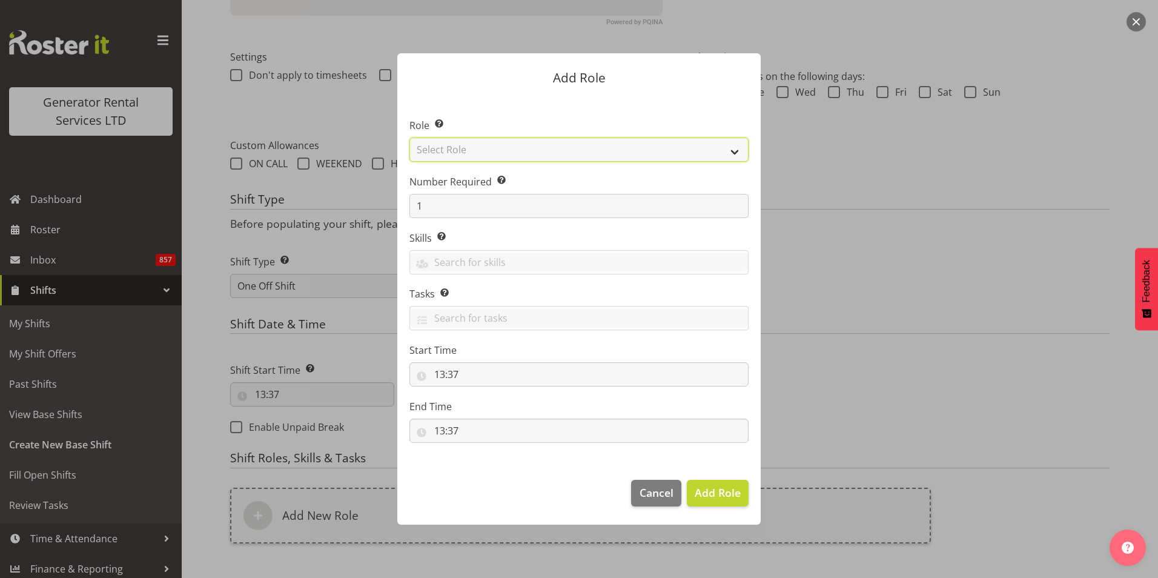
click at [467, 145] on select "Select Role Account Manager Electrician Engineering GM HSEQ manager MECH Mechan…" at bounding box center [579, 150] width 339 height 24
select select "21"
click at [410, 138] on select "Select Role Account Manager Electrician Engineering GM HSEQ manager MECH Mechan…" at bounding box center [579, 150] width 339 height 24
drag, startPoint x: 434, startPoint y: 203, endPoint x: 383, endPoint y: 198, distance: 51.7
click at [391, 199] on div "Add Role Role Select the role you wish to add to the shift. Account Manager Ele…" at bounding box center [579, 288] width 388 height 531
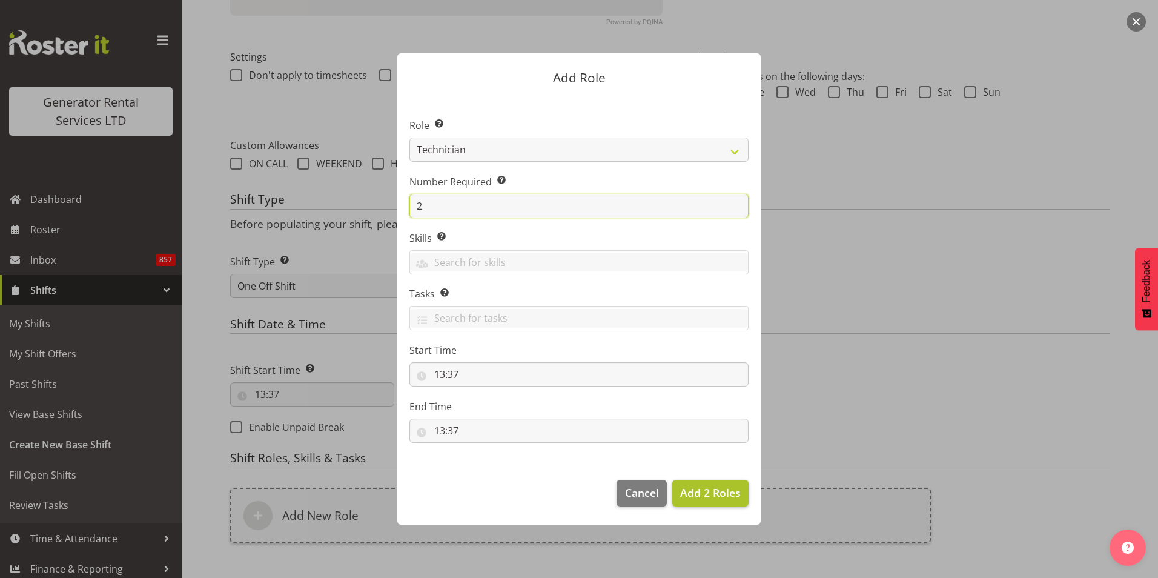
type input "2"
click at [705, 483] on button "Add 2 Roles" at bounding box center [711, 493] width 76 height 27
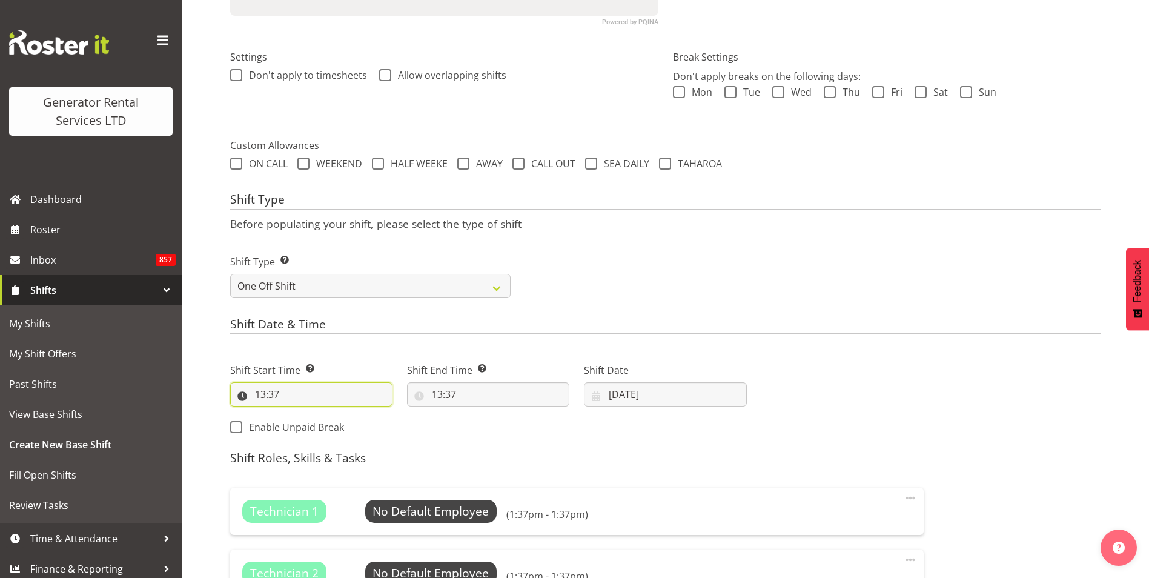
click at [258, 394] on input "13:37" at bounding box center [311, 394] width 162 height 24
click at [313, 425] on select "00 01 02 03 04 05 06 07 08 09 10 11 12 13 14 15 16 17 18 19 20 21 22 23" at bounding box center [312, 426] width 27 height 24
select select "12"
click at [299, 414] on select "00 01 02 03 04 05 06 07 08 09 10 11 12 13 14 15 16 17 18 19 20 21 22 23" at bounding box center [312, 426] width 27 height 24
type input "12:37"
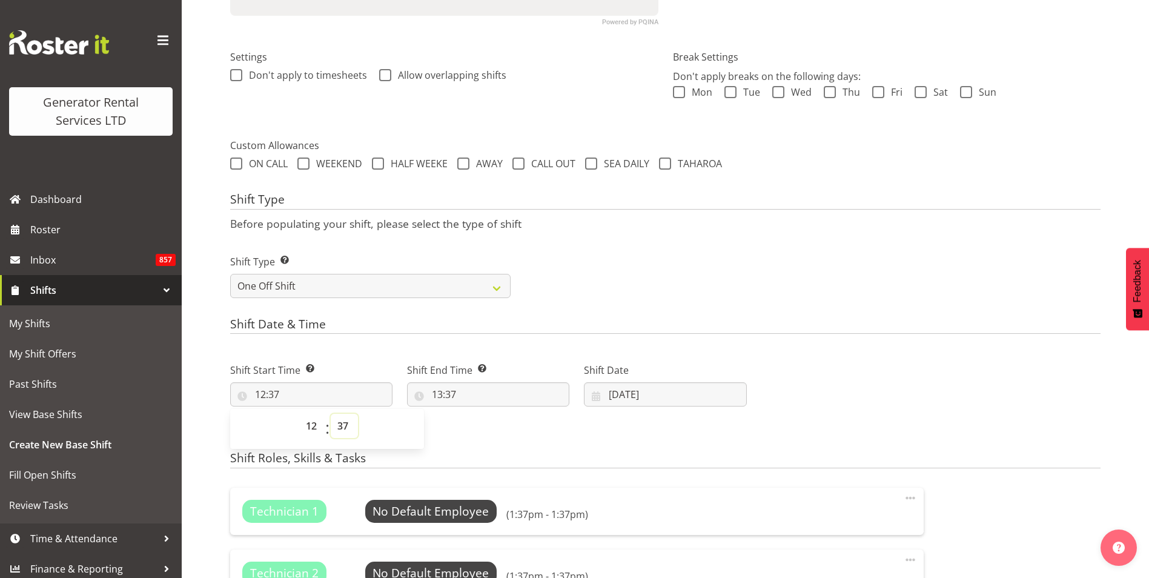
click at [342, 424] on select "00 01 02 03 04 05 06 07 08 09 10 11 12 13 14 15 16 17 18 19 20 21 22 23 24 25 2…" at bounding box center [344, 426] width 27 height 24
select select "30"
click at [331, 414] on select "00 01 02 03 04 05 06 07 08 09 10 11 12 13 14 15 16 17 18 19 20 21 22 23 24 25 2…" at bounding box center [344, 426] width 27 height 24
type input "12:30"
click at [451, 392] on input "13:37" at bounding box center [488, 394] width 162 height 24
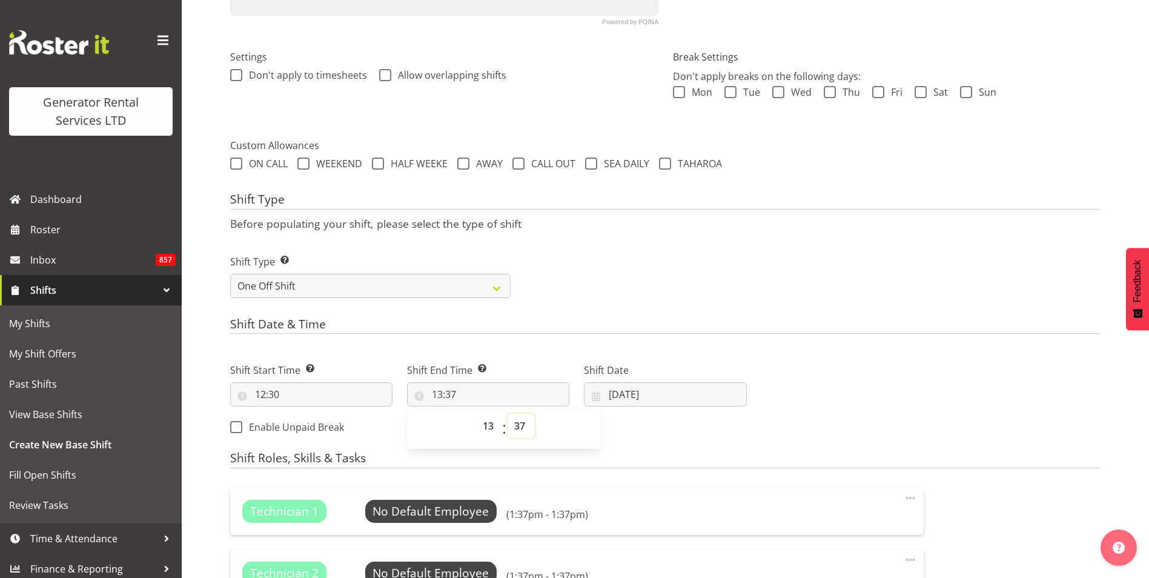
click at [521, 420] on select "00 01 02 03 04 05 06 07 08 09 10 11 12 13 14 15 16 17 18 19 20 21 22 23 24 25 2…" at bounding box center [521, 426] width 27 height 24
select select "30"
click at [508, 414] on select "00 01 02 03 04 05 06 07 08 09 10 11 12 13 14 15 16 17 18 19 20 21 22 23 24 25 2…" at bounding box center [521, 426] width 27 height 24
type input "13:30"
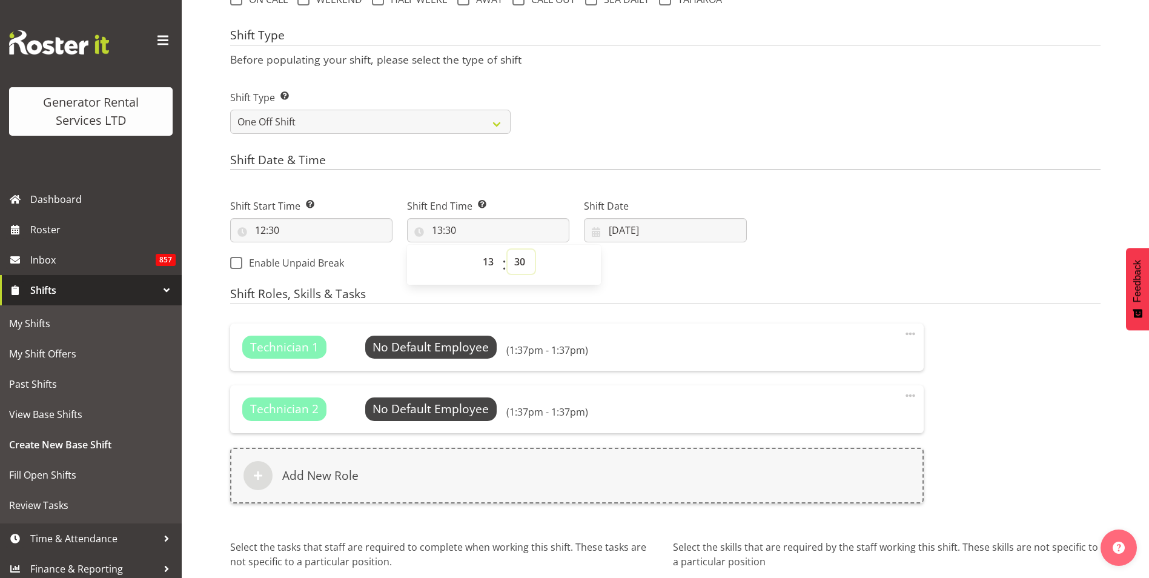
scroll to position [594, 0]
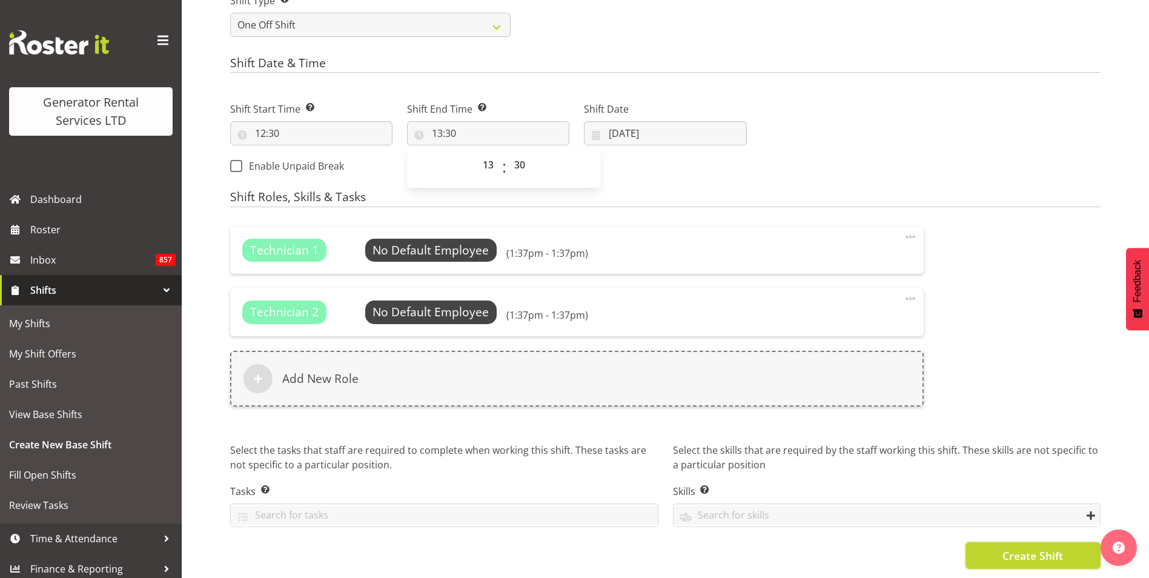
click at [1040, 548] on span "Create Shift" at bounding box center [1033, 556] width 61 height 16
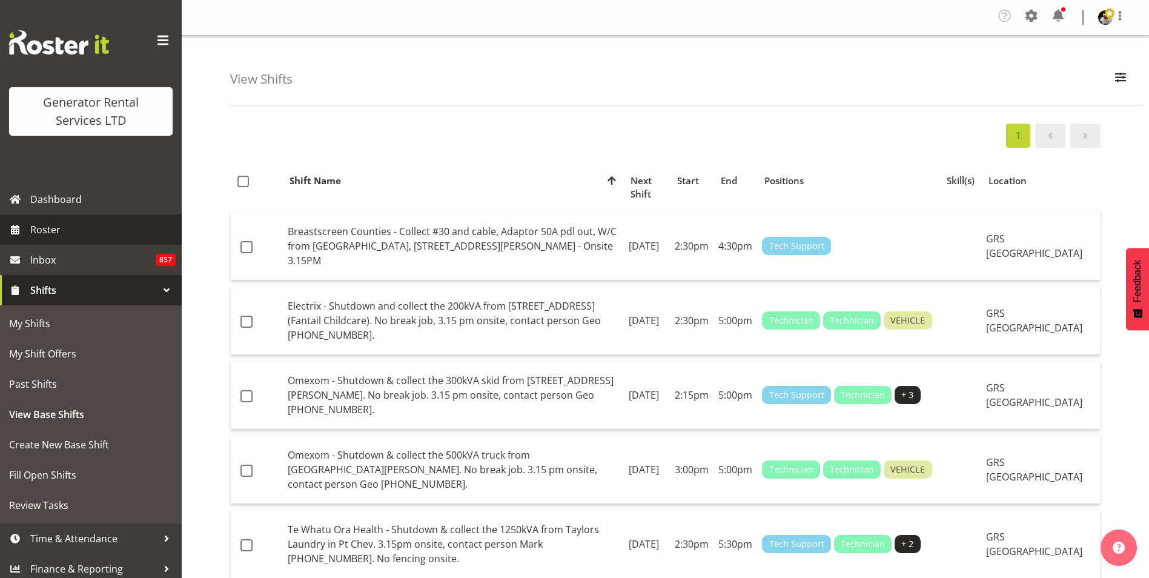
click at [24, 231] on span at bounding box center [15, 230] width 18 height 18
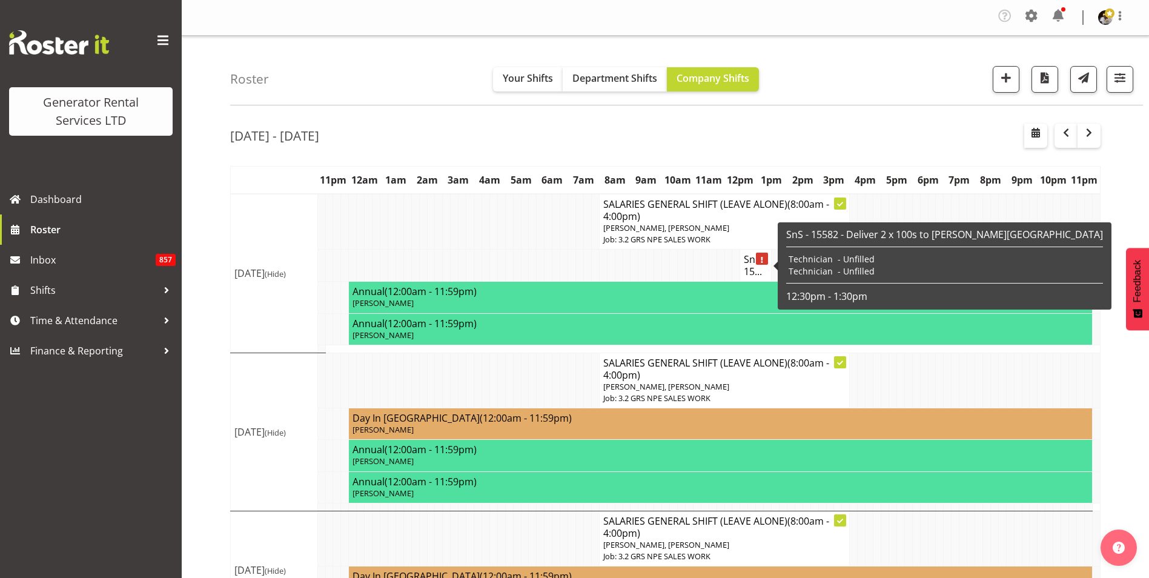
click at [756, 266] on h4 "SnS - 15..." at bounding box center [756, 265] width 24 height 24
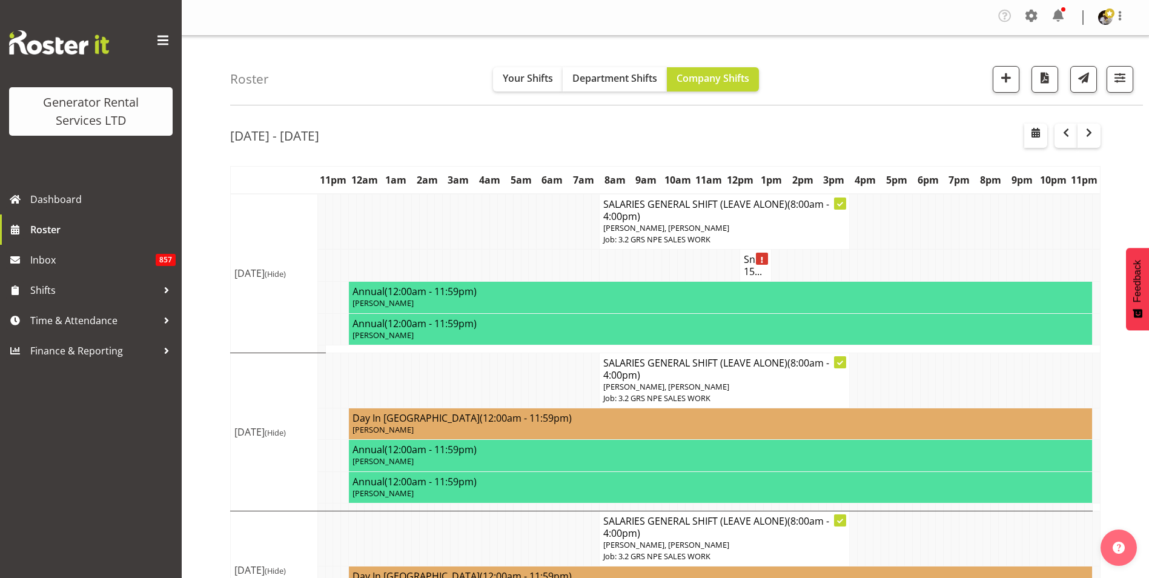
select select
select select "8"
select select "2025"
select select "12"
select select "30"
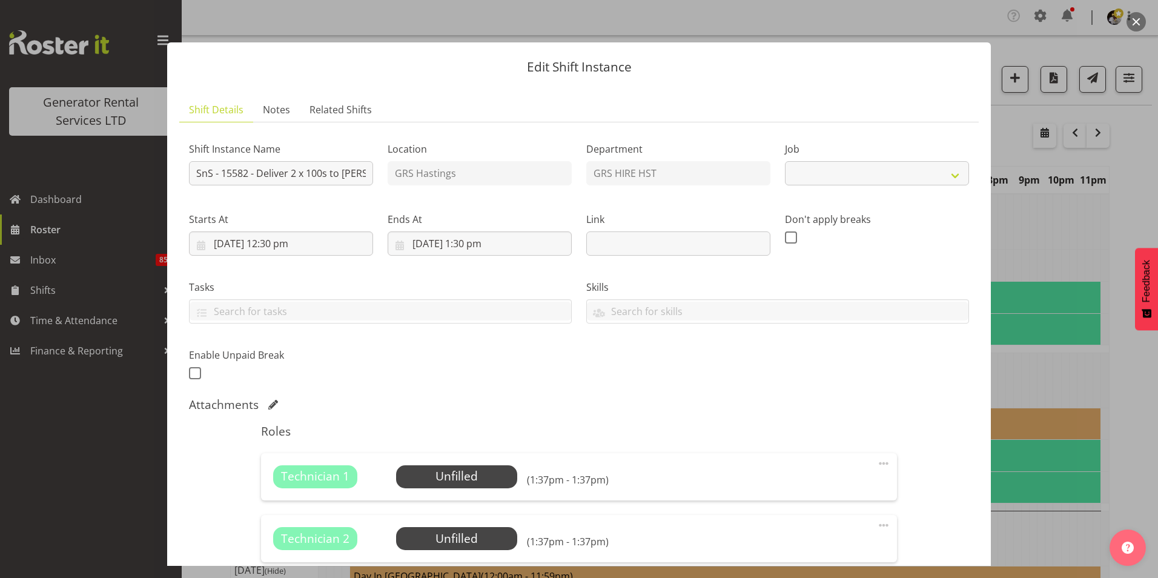
select select "880"
click at [317, 240] on input "[DATE] 12:30 pm" at bounding box center [281, 243] width 184 height 24
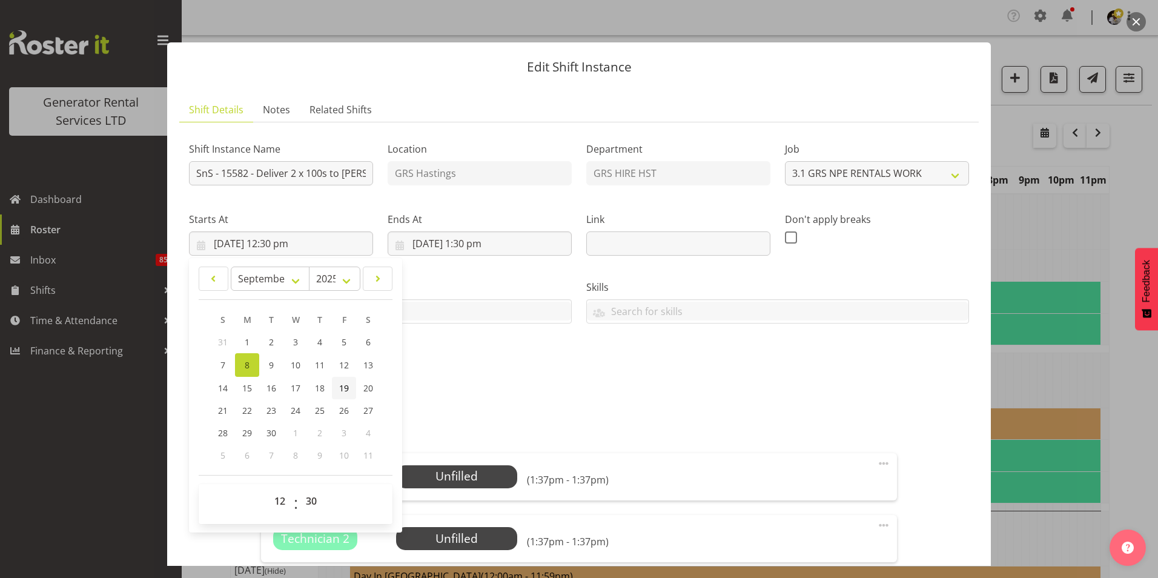
click at [341, 389] on span "19" at bounding box center [344, 388] width 10 height 12
type input "[DATE] 12:30 pm"
click at [461, 238] on input "[DATE] 1:30 pm" at bounding box center [480, 243] width 184 height 24
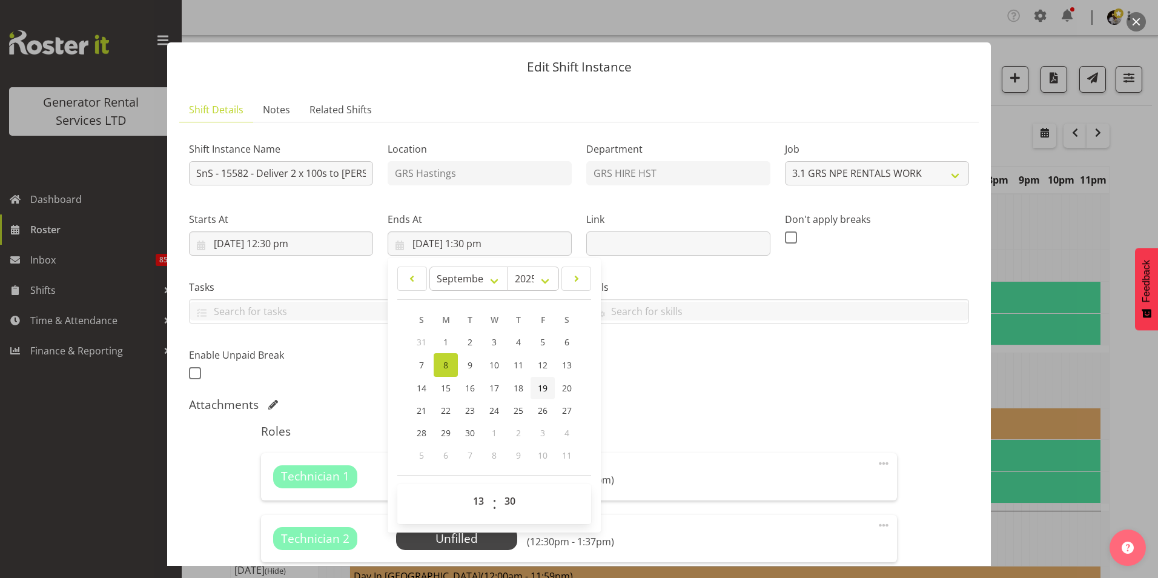
click at [539, 388] on span "19" at bounding box center [543, 388] width 10 height 12
type input "[DATE] 1:30 pm"
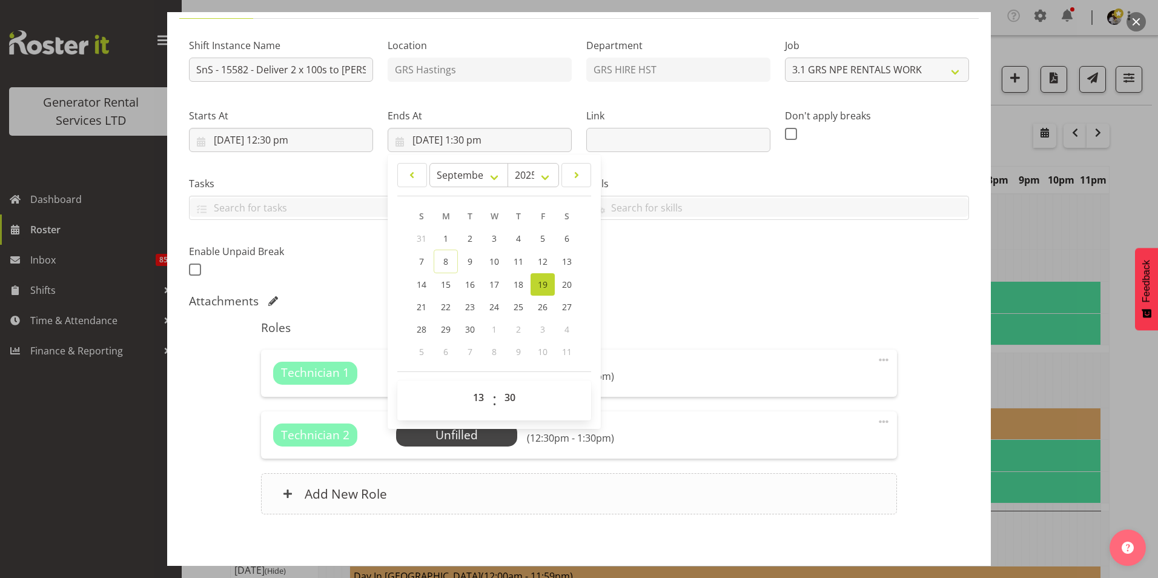
scroll to position [160, 0]
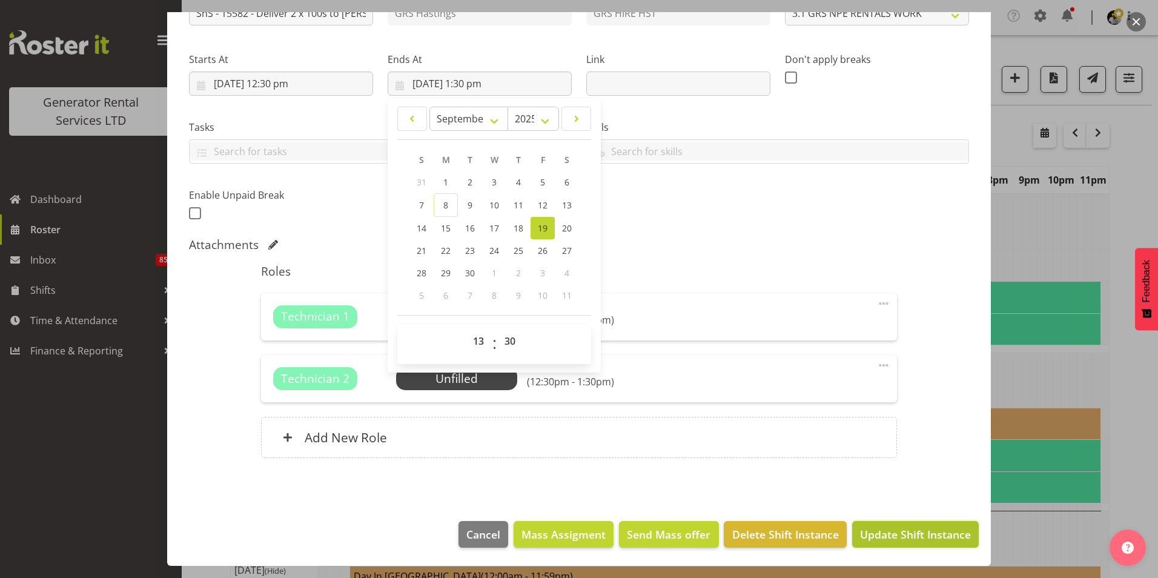
click at [939, 531] on span "Update Shift Instance" at bounding box center [915, 535] width 111 height 16
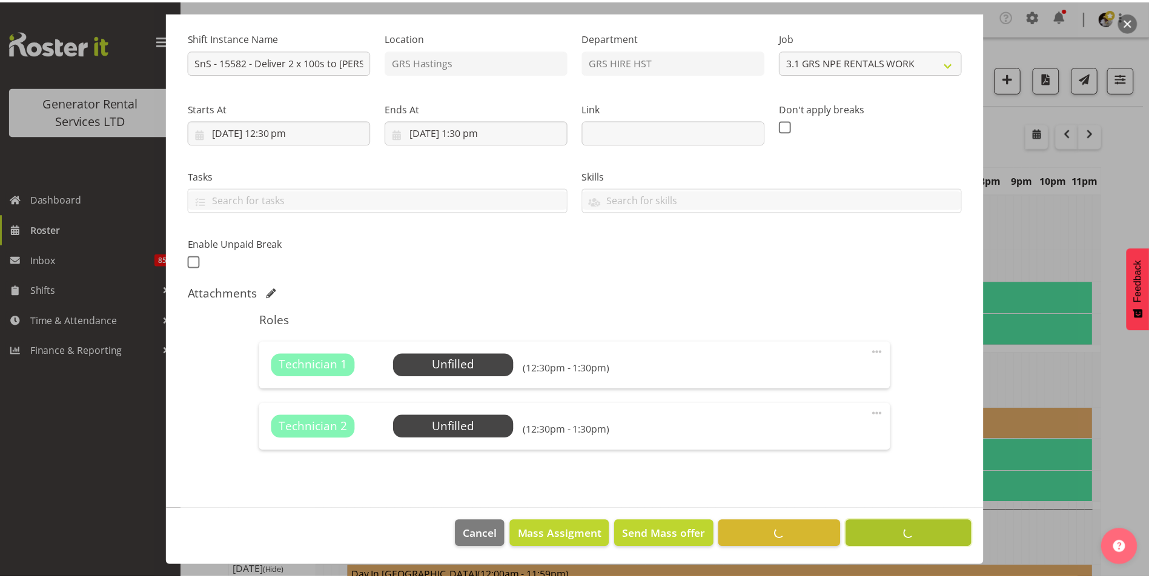
scroll to position [111, 0]
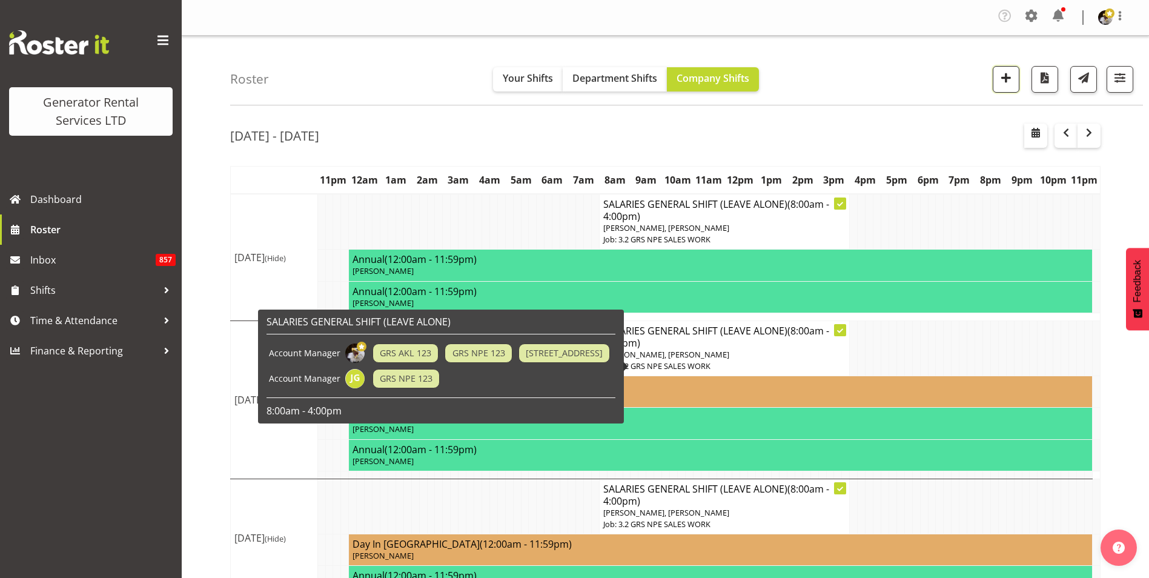
click at [1002, 73] on span "button" at bounding box center [1006, 78] width 16 height 16
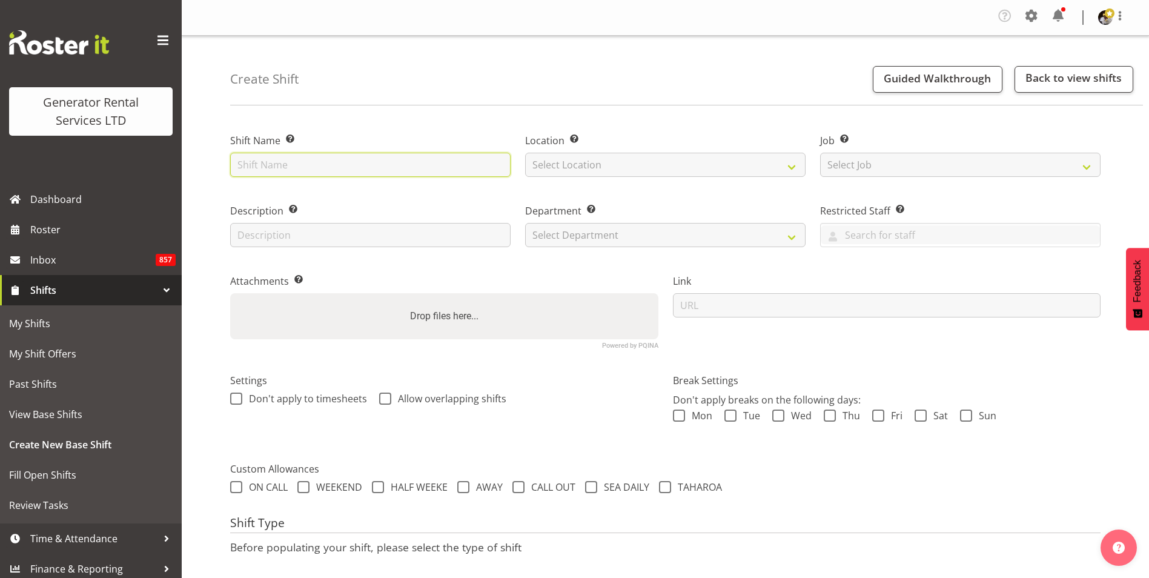
click at [286, 167] on input "text" at bounding box center [370, 165] width 281 height 24
click at [307, 162] on input "SnS -" at bounding box center [370, 165] width 281 height 24
type input "SnS - 15582 - Collect 2 x 100s from [PERSON_NAME][GEOGRAPHIC_DATA]"
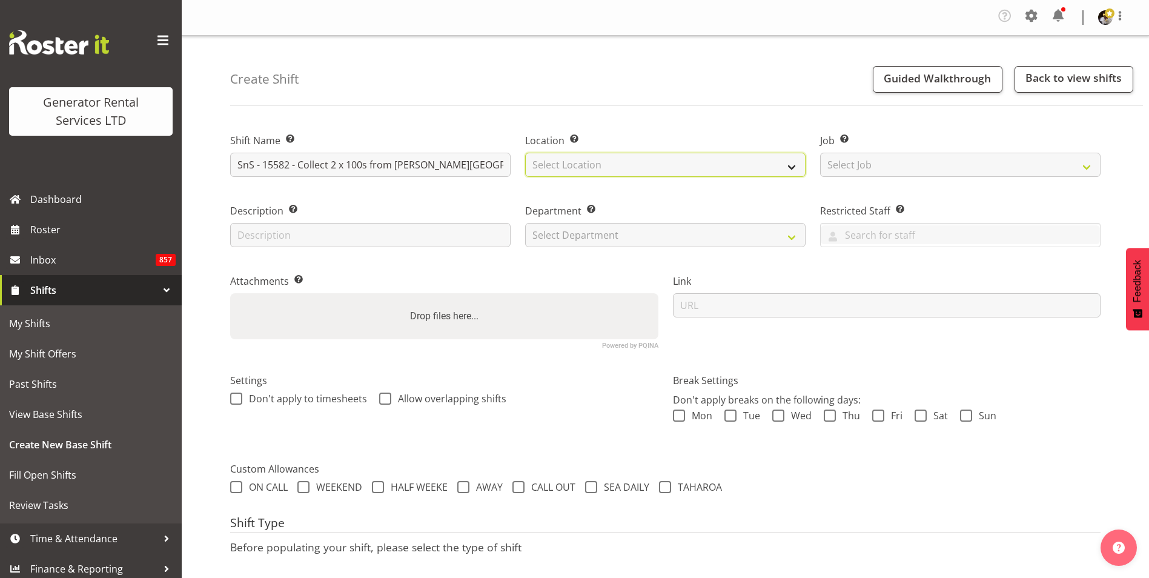
click at [557, 167] on select "Select Location GRS Hastings GRS Tauranga GRS Auckland" at bounding box center [665, 165] width 281 height 24
select select "30"
click at [525, 153] on select "Select Location GRS Hastings GRS Tauranga GRS Auckland" at bounding box center [665, 165] width 281 height 24
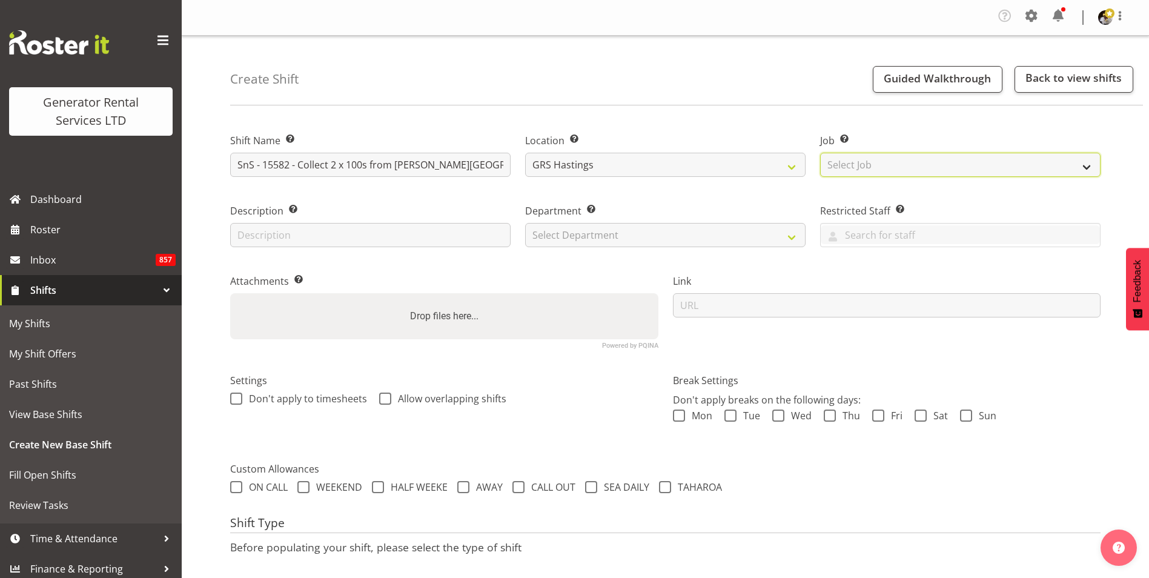
drag, startPoint x: 865, startPoint y: 164, endPoint x: 871, endPoint y: 160, distance: 7.4
click at [865, 164] on select "Select Job Create new job 1.1 GRS AKL RENTALS 1.1 GRS AKL RENTALS AC 1.1 GRS AK…" at bounding box center [960, 165] width 281 height 24
select select "880"
click at [820, 153] on select "Select Job Create new job 1.1 GRS AKL RENTALS 1.1 GRS AKL RENTALS AC 1.1 GRS AK…" at bounding box center [960, 165] width 281 height 24
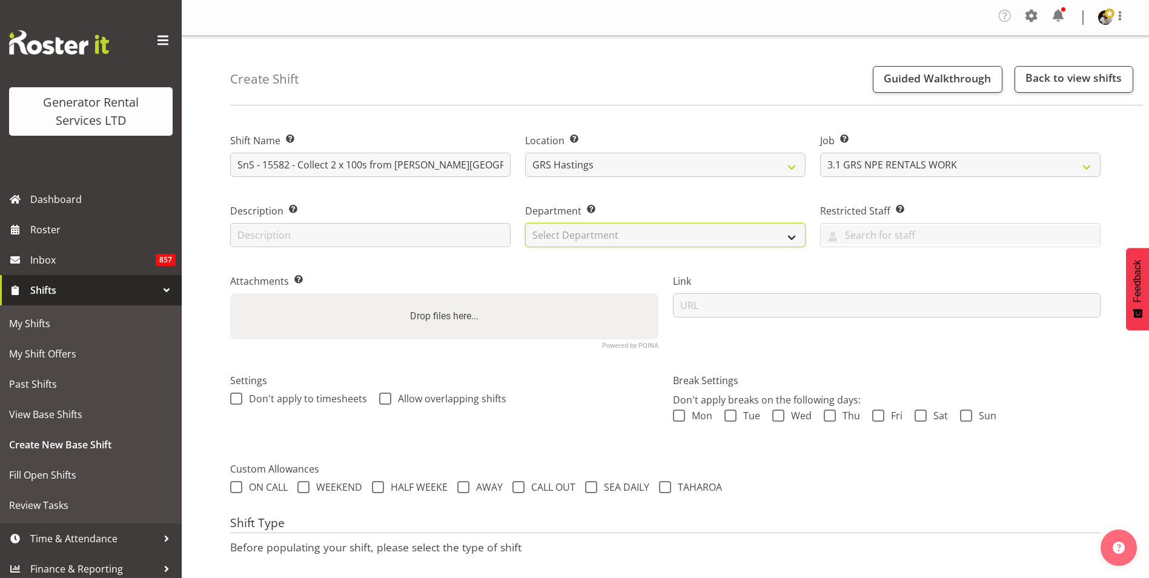
click at [665, 241] on select "Select Department GRS HIRE HST GRS HIRE AKL GRS HIRE TGA GRS HIRE HST GRS SALES…" at bounding box center [665, 235] width 281 height 24
select select "22"
click at [525, 223] on select "Select Department GRS HIRE HST GRS HIRE AKL GRS HIRE TGA GRS HIRE HST GRS SALES…" at bounding box center [665, 235] width 281 height 24
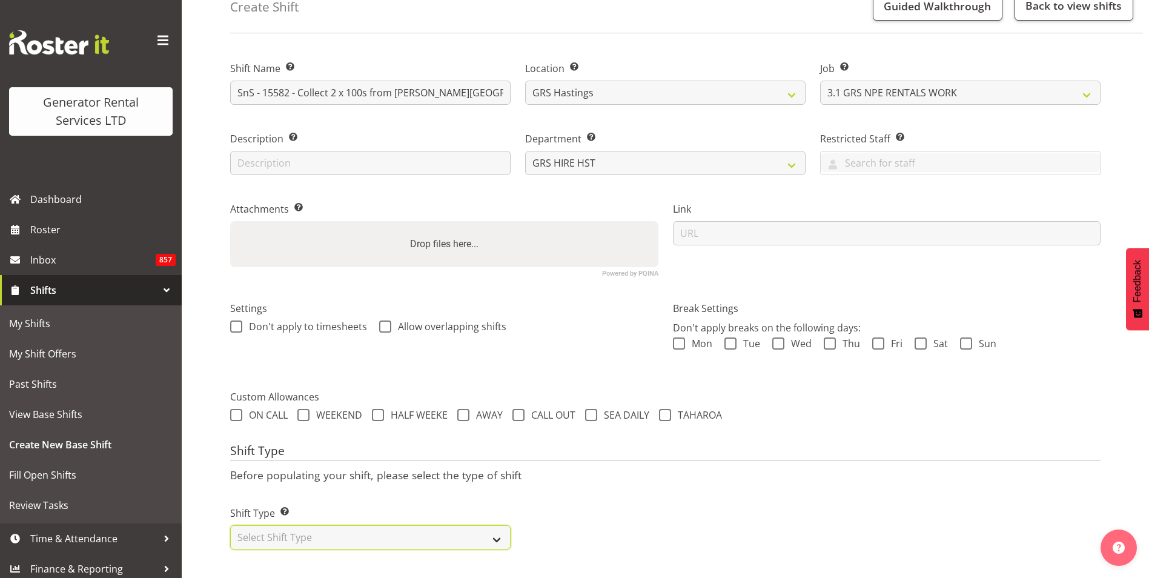
click at [288, 525] on select "Select Shift Type One Off Shift Recurring Shift Rotating Shift" at bounding box center [370, 537] width 281 height 24
select select "one_off"
click at [230, 525] on select "Select Shift Type One Off Shift Recurring Shift Rotating Shift" at bounding box center [370, 537] width 281 height 24
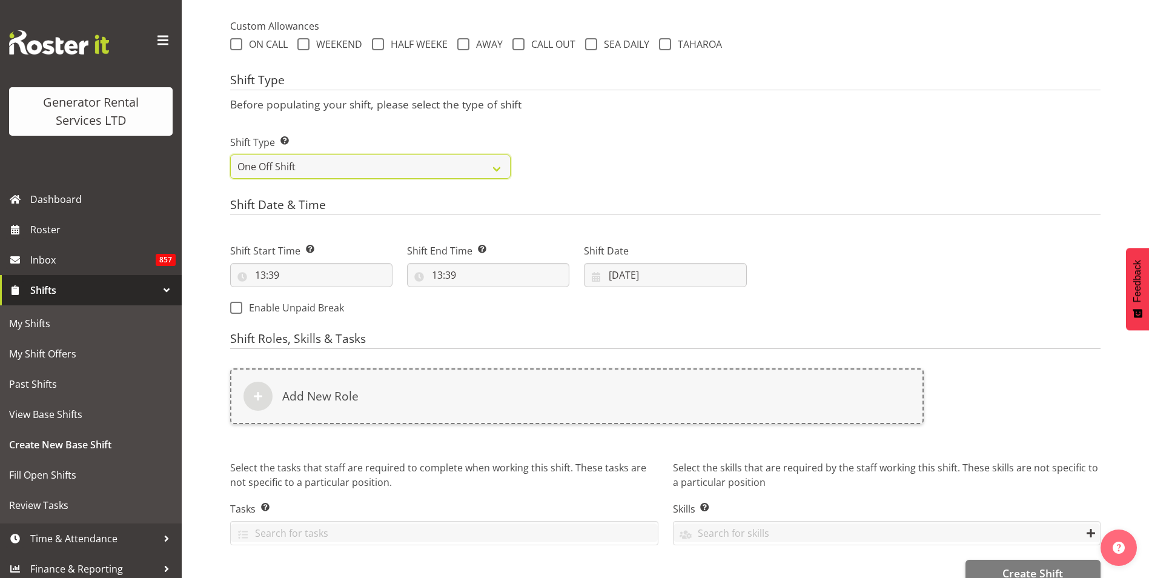
scroll to position [445, 0]
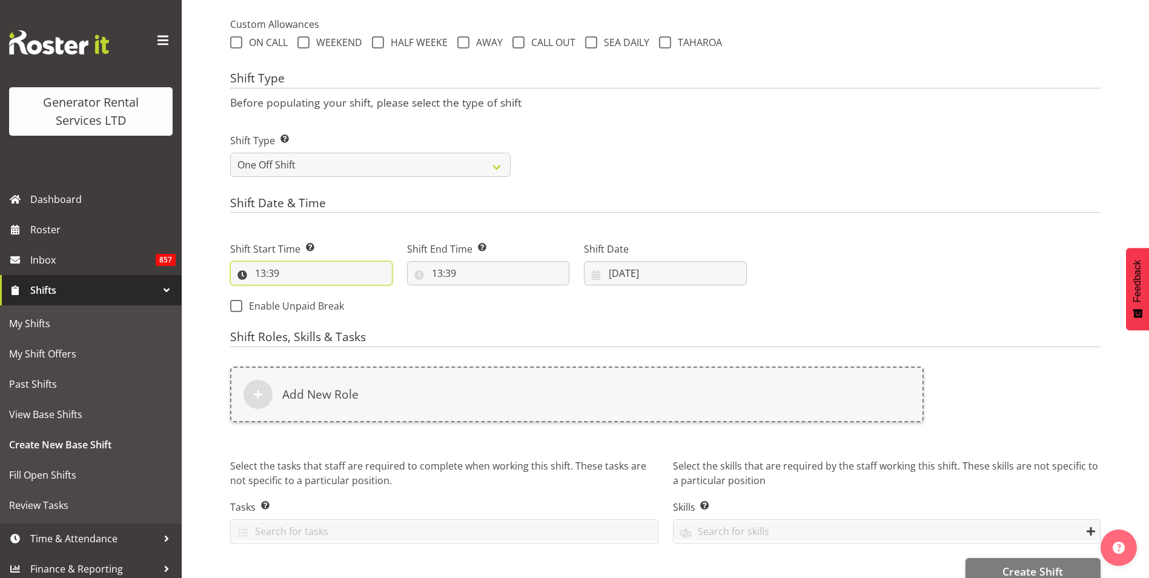
click at [262, 274] on input "13:39" at bounding box center [311, 273] width 162 height 24
click at [308, 307] on select "00 01 02 03 04 05 06 07 08 09 10 11 12 13 14 15 16 17 18 19 20 21 22 23" at bounding box center [312, 305] width 27 height 24
select select "17"
click at [299, 293] on select "00 01 02 03 04 05 06 07 08 09 10 11 12 13 14 15 16 17 18 19 20 21 22 23" at bounding box center [312, 305] width 27 height 24
type input "17:39"
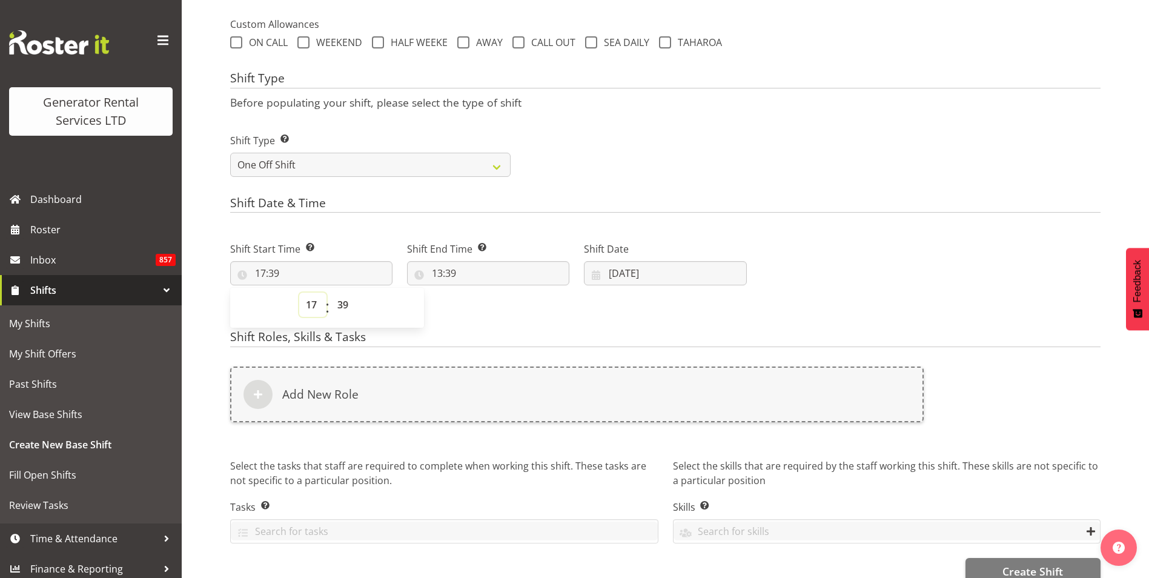
click at [313, 304] on select "00 01 02 03 04 05 06 07 08 09 10 11 12 13 14 15 16 17 18 19 20 21 22 23" at bounding box center [312, 305] width 27 height 24
select select "16"
click at [299, 293] on select "00 01 02 03 04 05 06 07 08 09 10 11 12 13 14 15 16 17 18 19 20 21 22 23" at bounding box center [312, 305] width 27 height 24
type input "16:39"
click at [345, 304] on select "00 01 02 03 04 05 06 07 08 09 10 11 12 13 14 15 16 17 18 19 20 21 22 23 24 25 2…" at bounding box center [344, 305] width 27 height 24
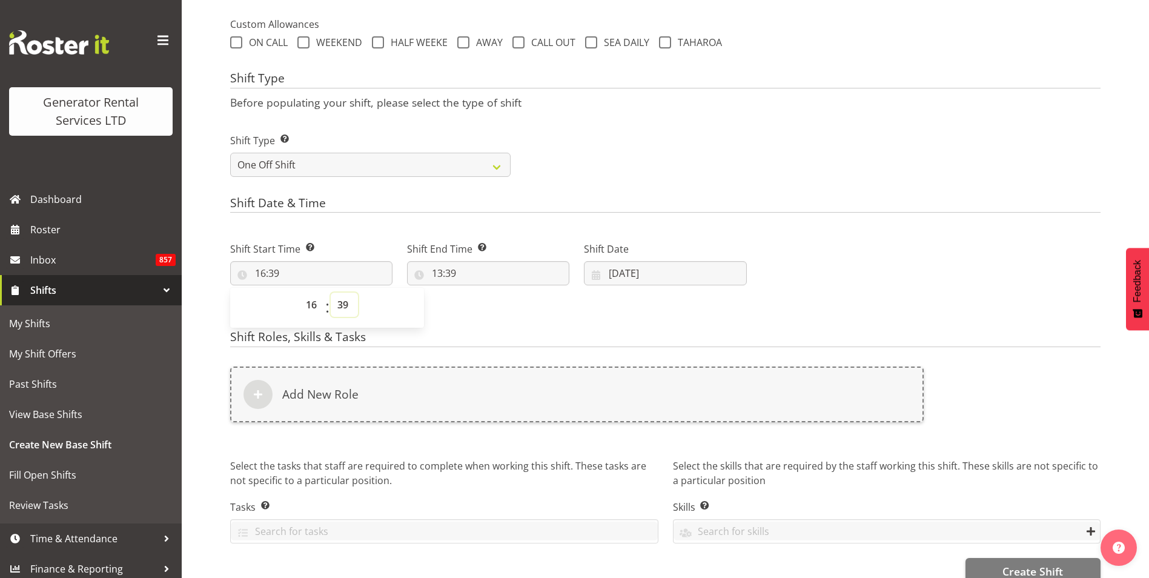
select select "30"
click at [331, 293] on select "00 01 02 03 04 05 06 07 08 09 10 11 12 13 14 15 16 17 18 19 20 21 22 23 24 25 2…" at bounding box center [344, 305] width 27 height 24
type input "16:30"
click at [438, 270] on input "13:39" at bounding box center [488, 273] width 162 height 24
click at [493, 308] on select "00 01 02 03 04 05 06 07 08 09 10 11 12 13 14 15 16 17 18 19 20 21 22 23" at bounding box center [489, 305] width 27 height 24
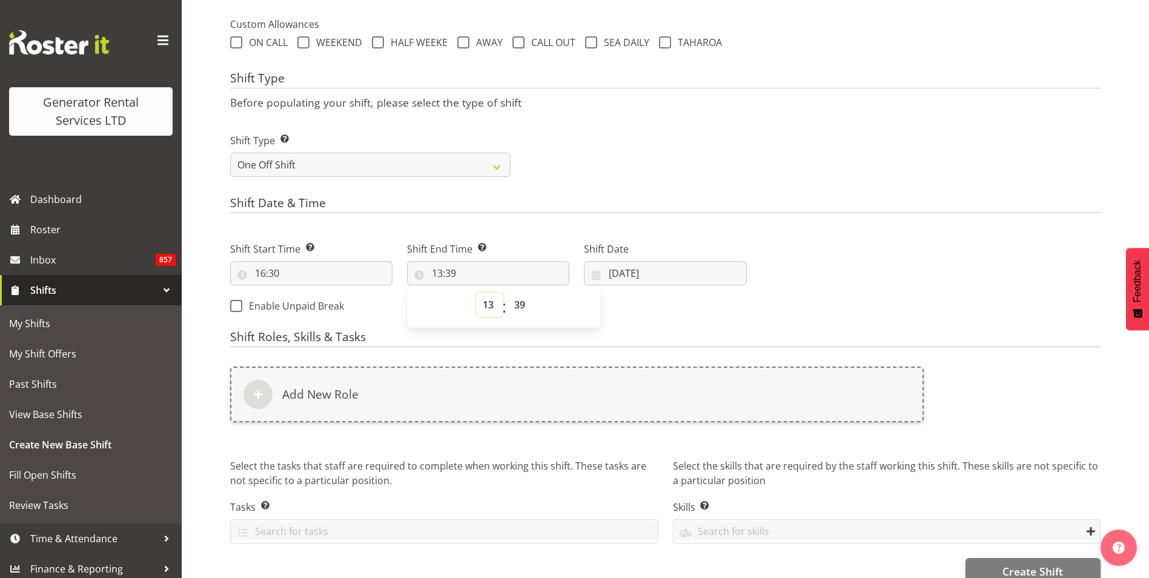
select select "19"
click at [476, 293] on select "00 01 02 03 04 05 06 07 08 09 10 11 12 13 14 15 16 17 18 19 20 21 22 23" at bounding box center [489, 305] width 27 height 24
type input "19:39"
click at [522, 306] on select "00 01 02 03 04 05 06 07 08 09 10 11 12 13 14 15 16 17 18 19 20 21 22 23 24 25 2…" at bounding box center [521, 305] width 27 height 24
select select "30"
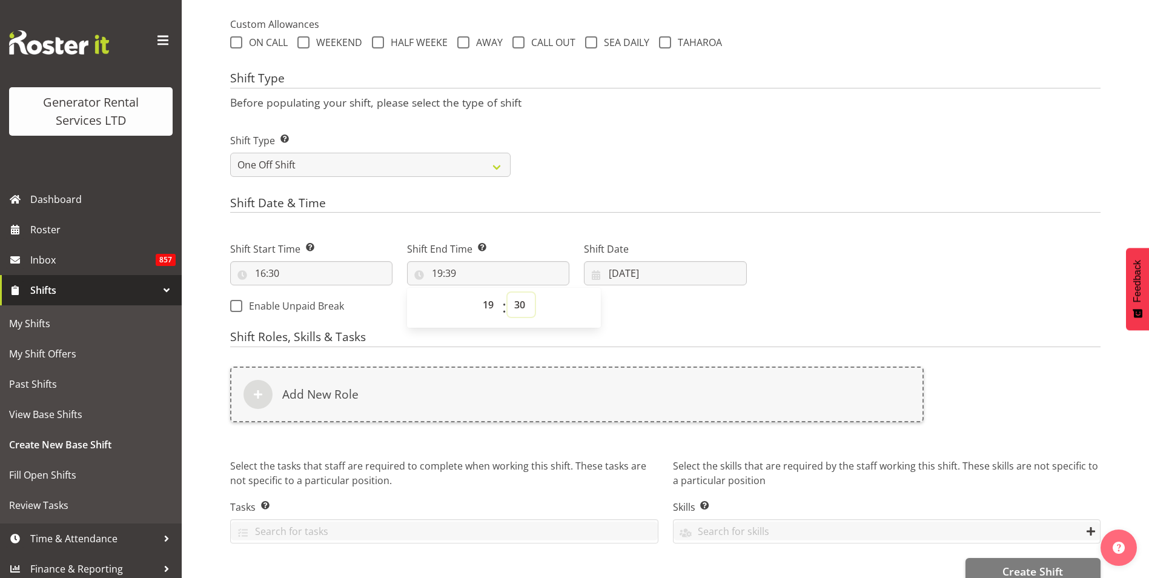
click at [508, 293] on select "00 01 02 03 04 05 06 07 08 09 10 11 12 13 14 15 16 17 18 19 20 21 22 23 24 25 2…" at bounding box center [521, 305] width 27 height 24
type input "19:30"
click at [653, 270] on input "08/09/2025" at bounding box center [665, 273] width 162 height 24
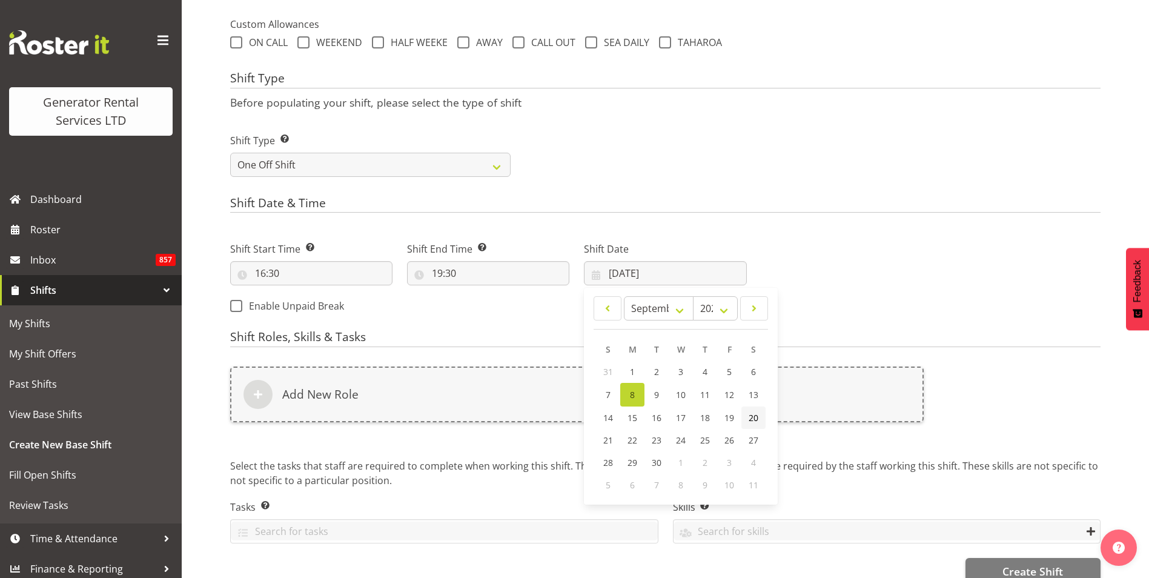
click at [751, 414] on span "20" at bounding box center [754, 418] width 10 height 12
type input "20/09/2025"
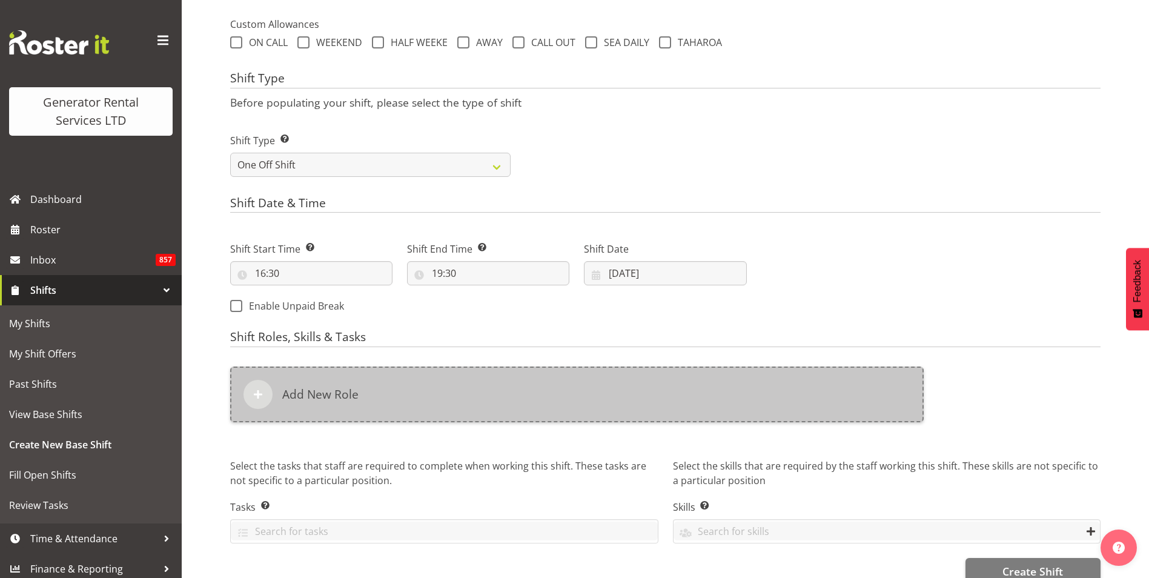
click at [412, 399] on div "Add New Role" at bounding box center [577, 395] width 694 height 56
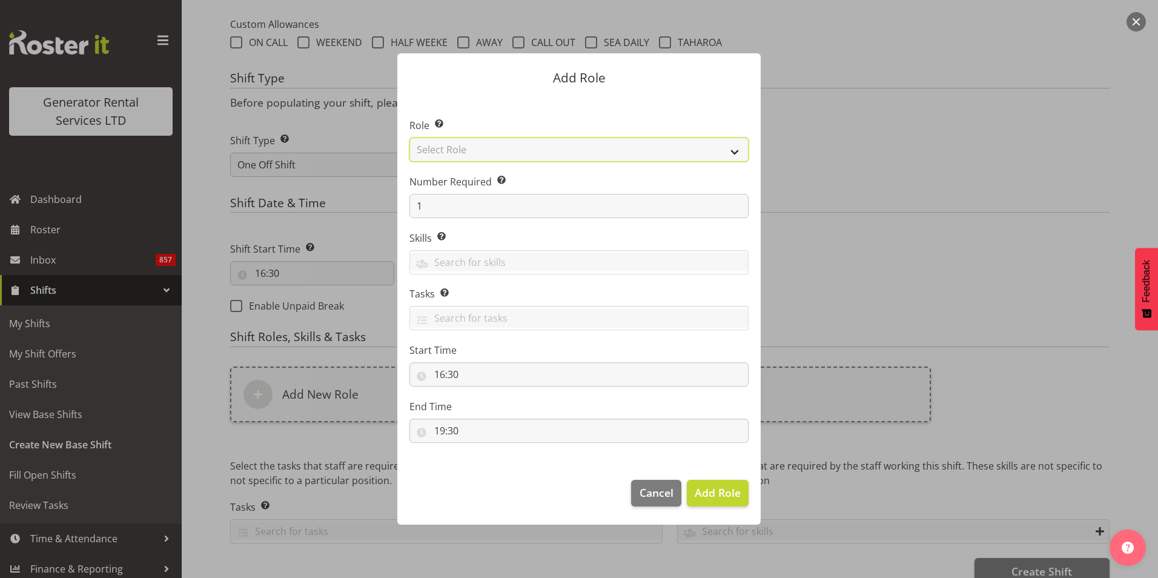
click at [500, 151] on select "Select Role Account Manager Electrician Engineering GM HSEQ manager MECH Mechan…" at bounding box center [579, 150] width 339 height 24
select select "21"
click at [410, 138] on select "Select Role Account Manager Electrician Engineering GM HSEQ manager MECH Mechan…" at bounding box center [579, 150] width 339 height 24
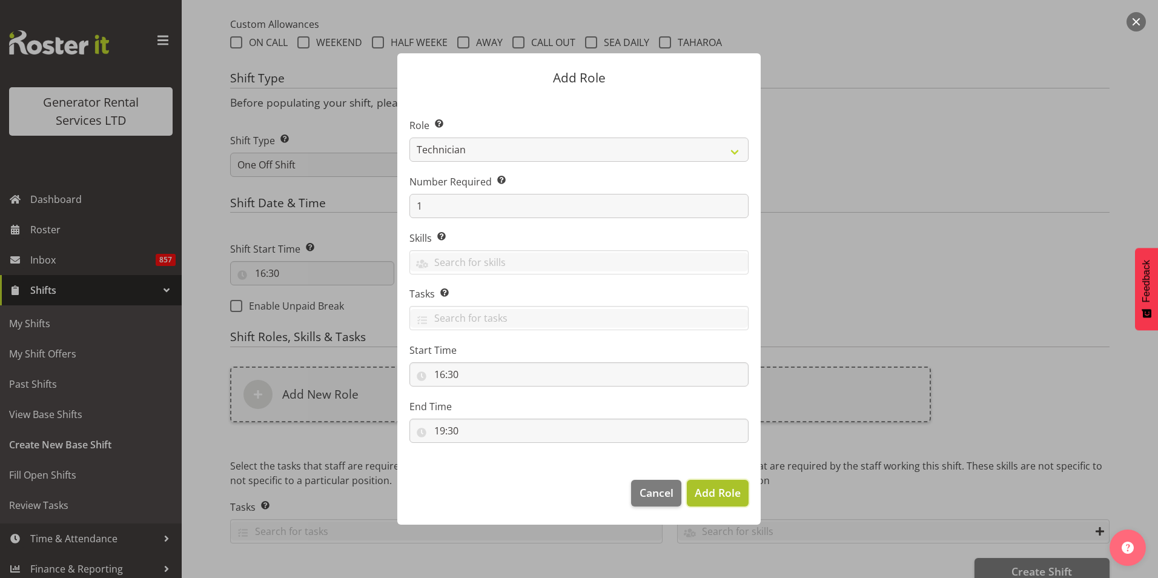
click at [730, 500] on span "Add Role" at bounding box center [718, 492] width 46 height 15
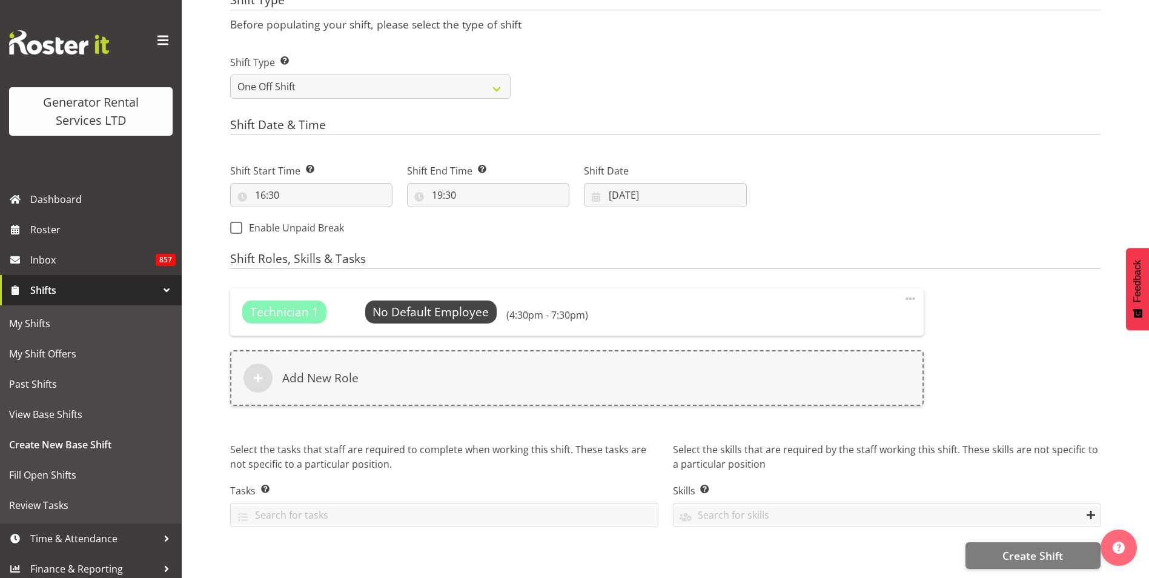
scroll to position [532, 0]
click at [1057, 548] on span "Create Shift" at bounding box center [1033, 556] width 61 height 16
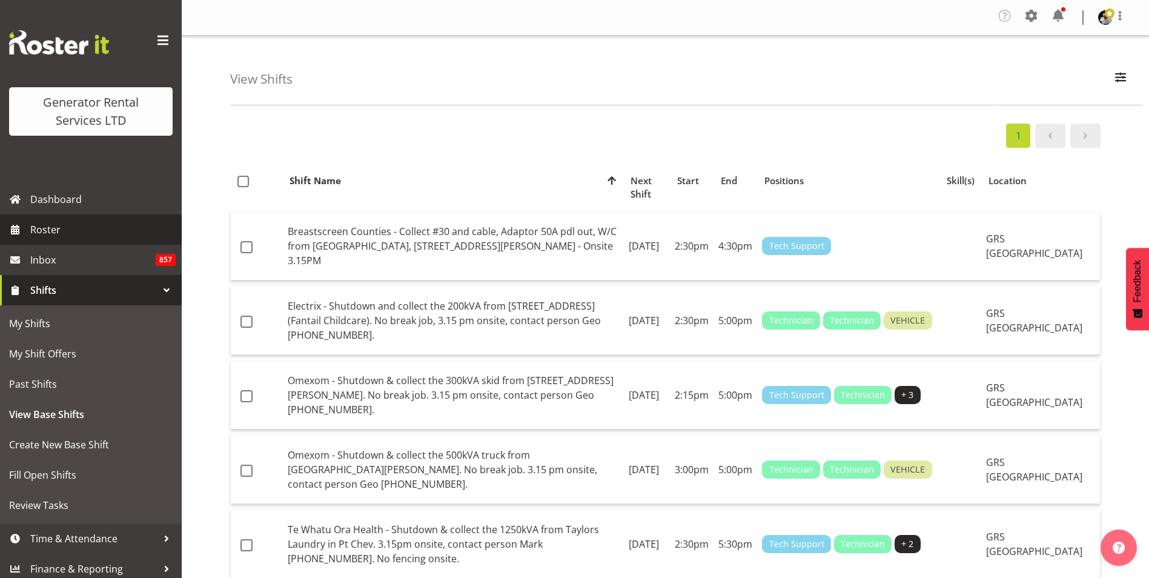
click at [51, 230] on span "Roster" at bounding box center [102, 230] width 145 height 18
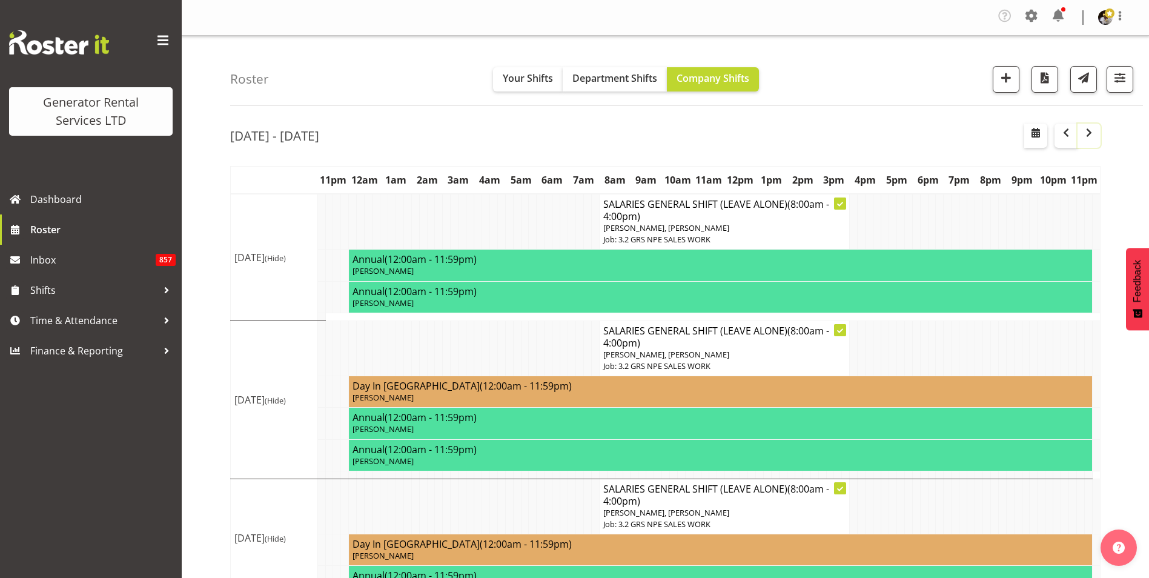
click at [1089, 133] on span "button" at bounding box center [1089, 132] width 15 height 15
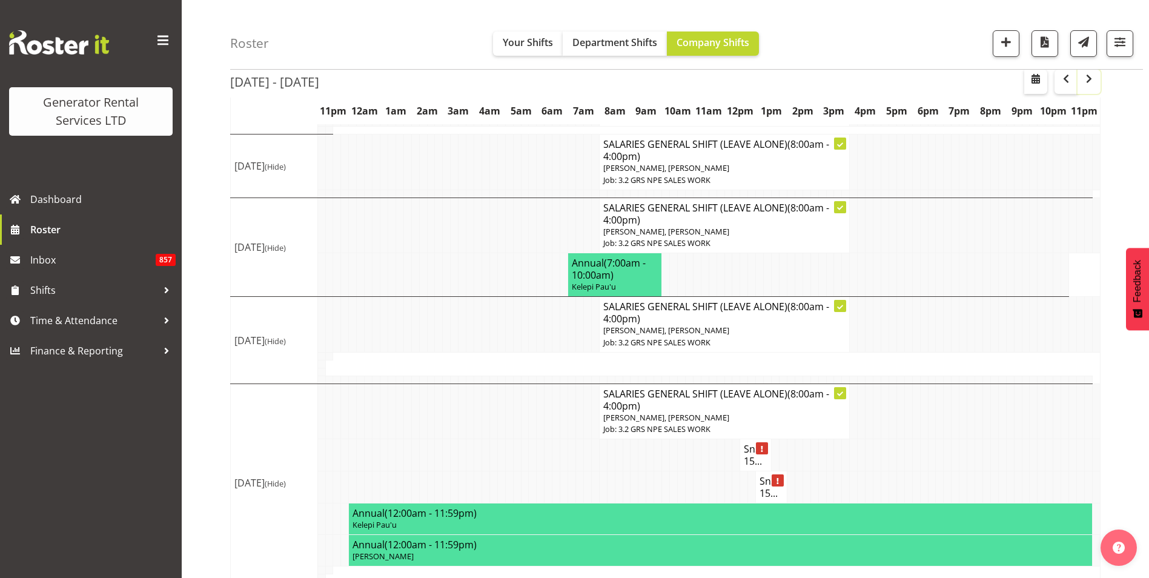
scroll to position [182, 0]
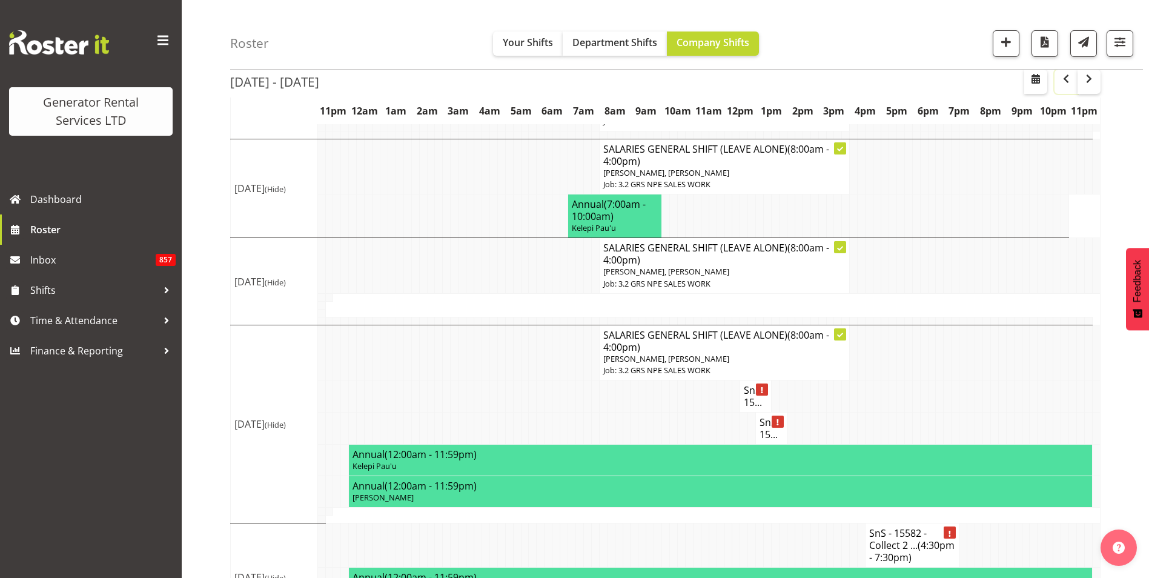
click at [1065, 74] on span "button" at bounding box center [1066, 78] width 15 height 15
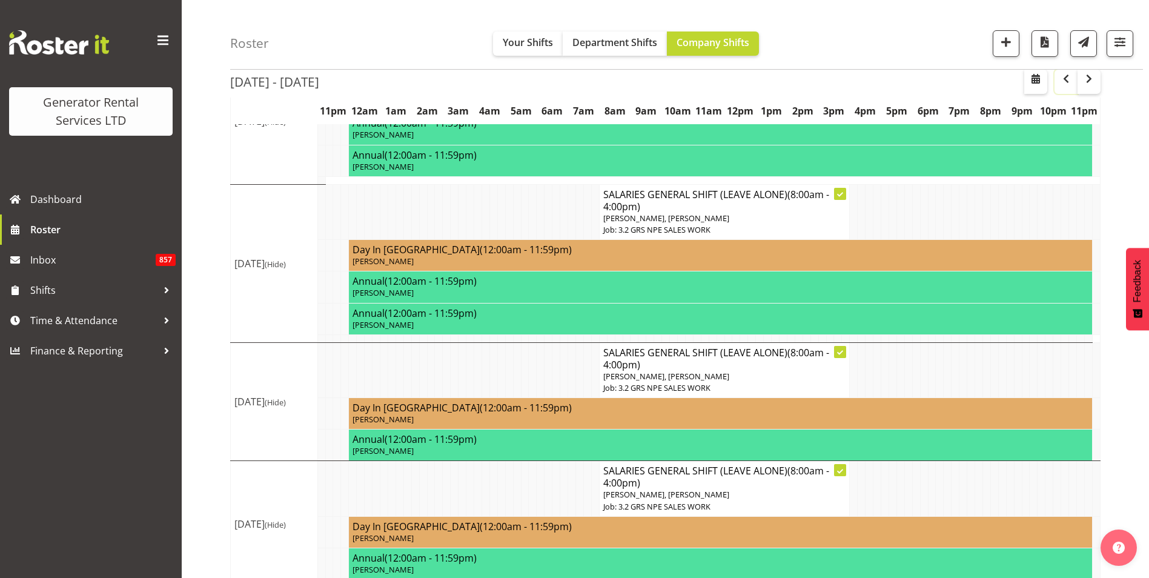
scroll to position [242, 0]
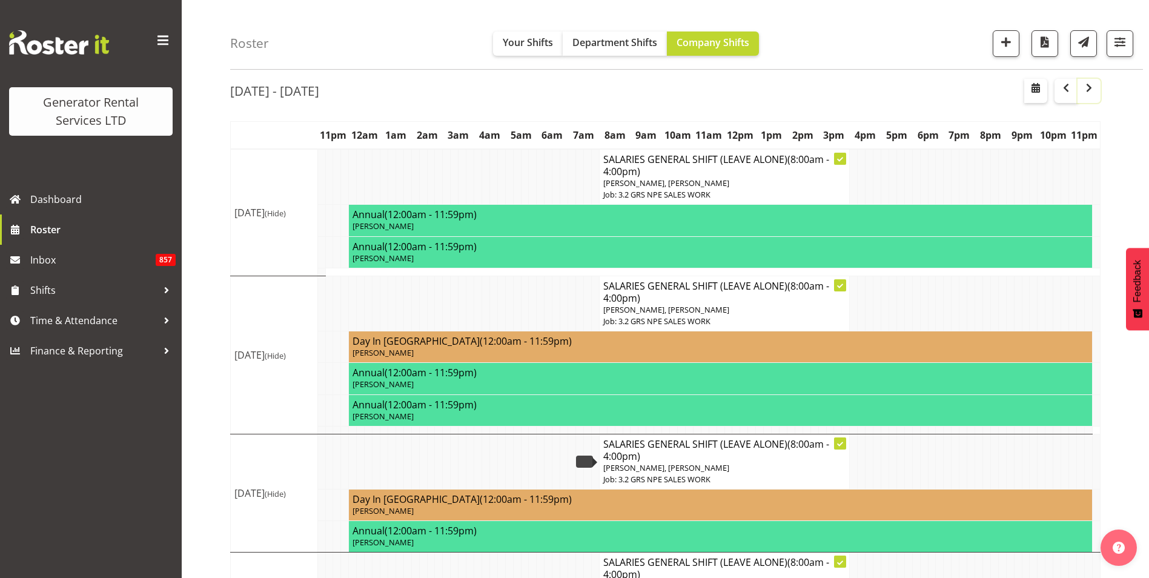
click at [1088, 88] on span "button" at bounding box center [1089, 88] width 15 height 15
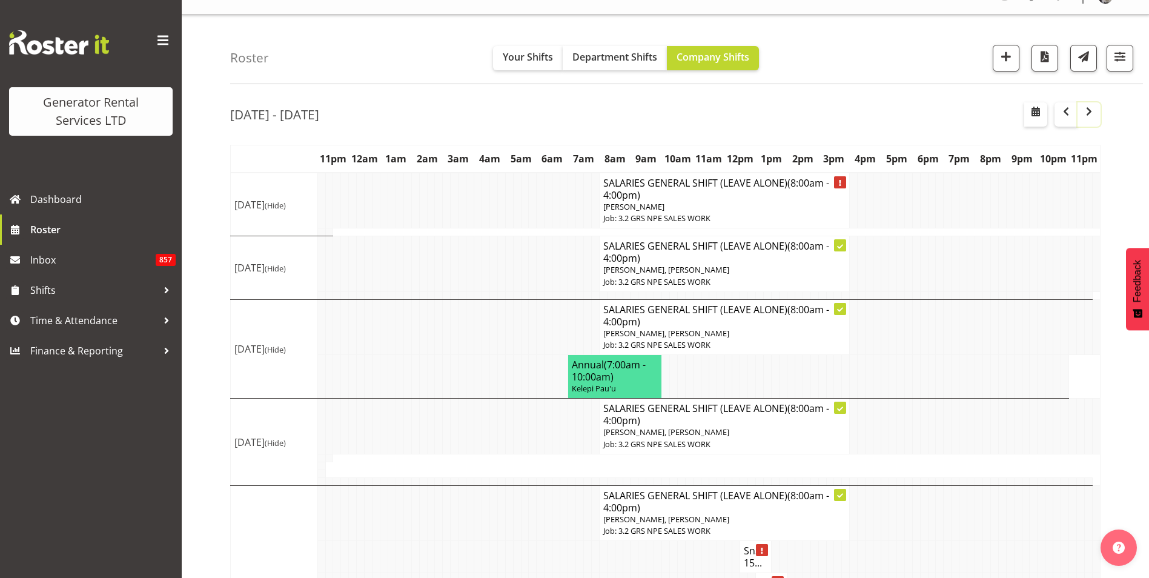
scroll to position [45, 0]
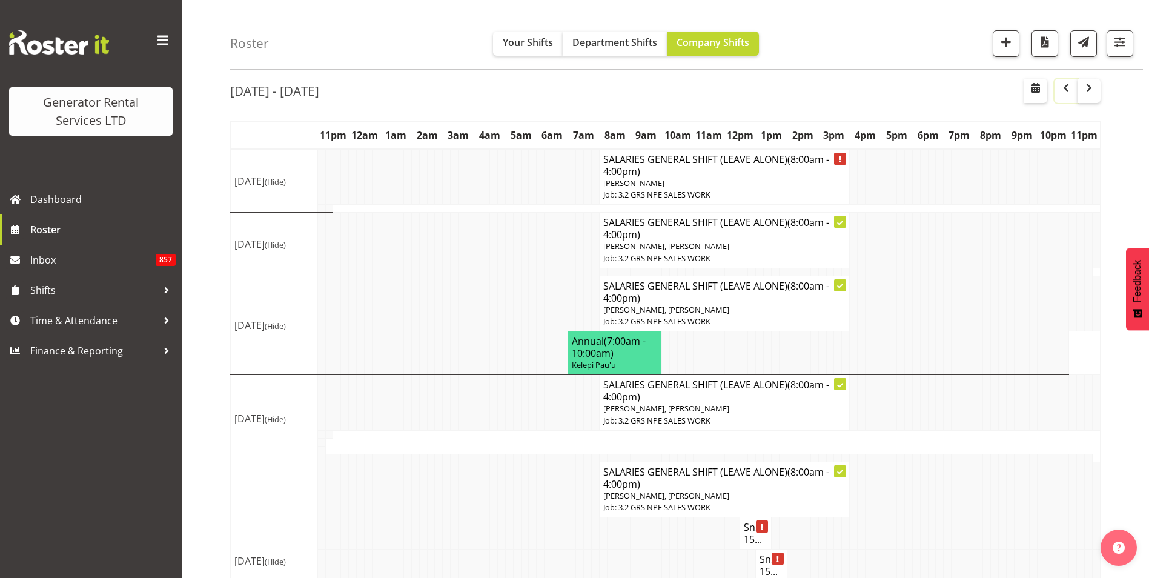
click at [1068, 88] on span "button" at bounding box center [1066, 88] width 15 height 15
